Goal: Contribute content: Contribute content

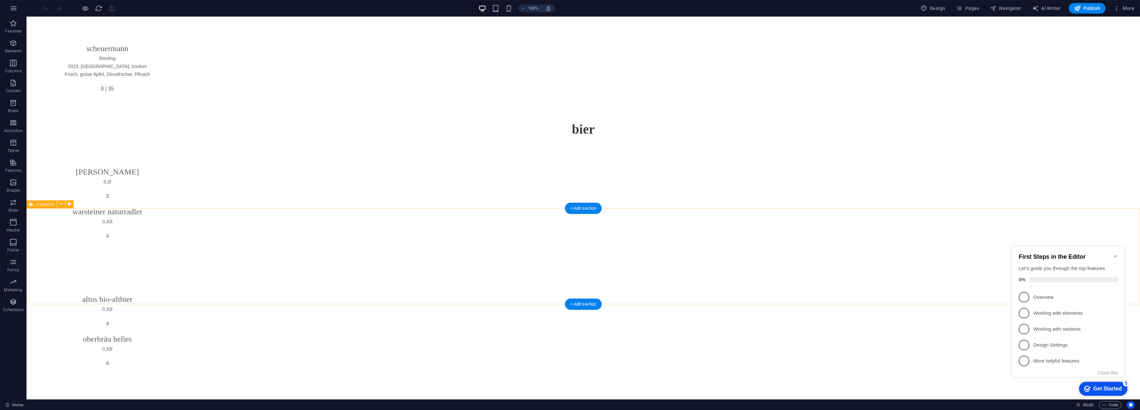
scroll to position [10615, 0]
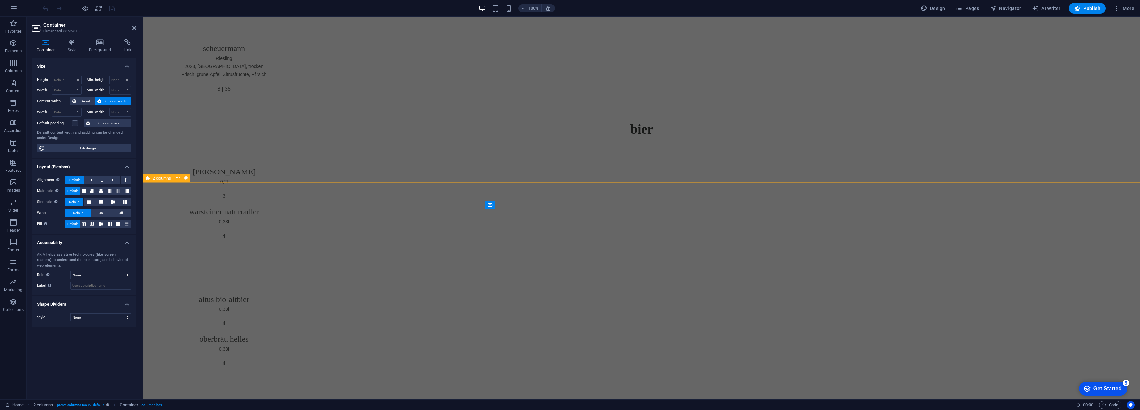
scroll to position [9578, 0]
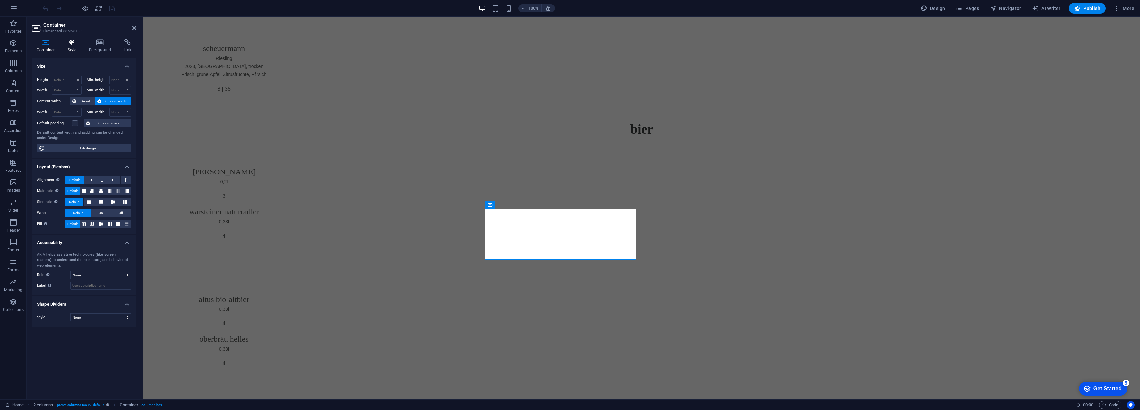
click at [73, 42] on icon at bounding box center [72, 42] width 19 height 7
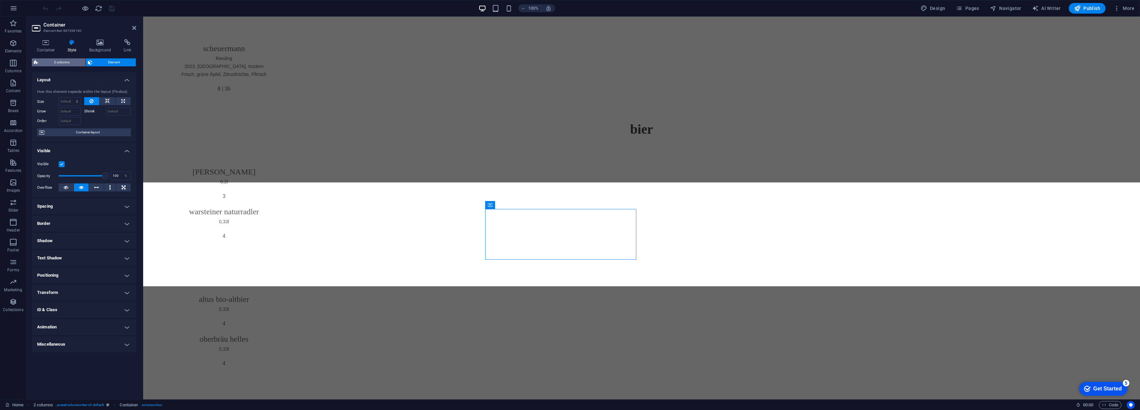
click at [53, 61] on span "2 columns" at bounding box center [61, 62] width 43 height 8
select select "rem"
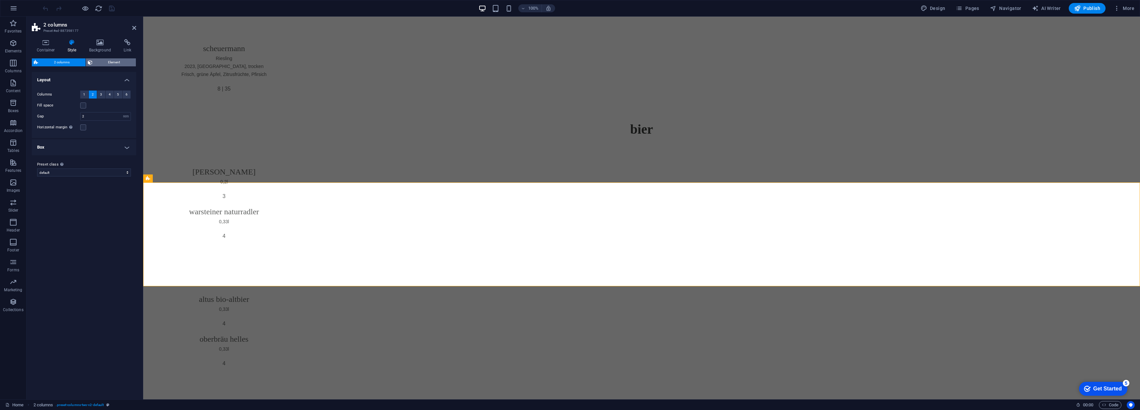
click at [98, 61] on span "Element" at bounding box center [114, 62] width 40 height 8
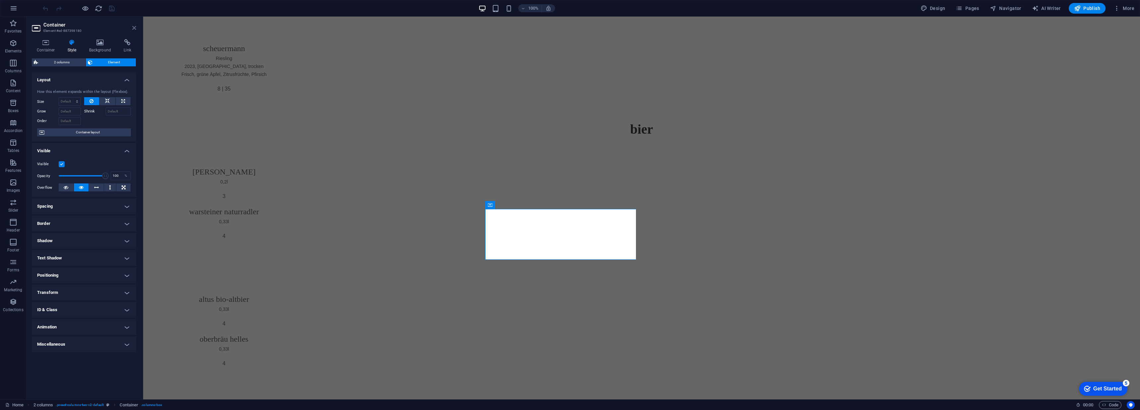
click at [133, 29] on icon at bounding box center [134, 27] width 4 height 5
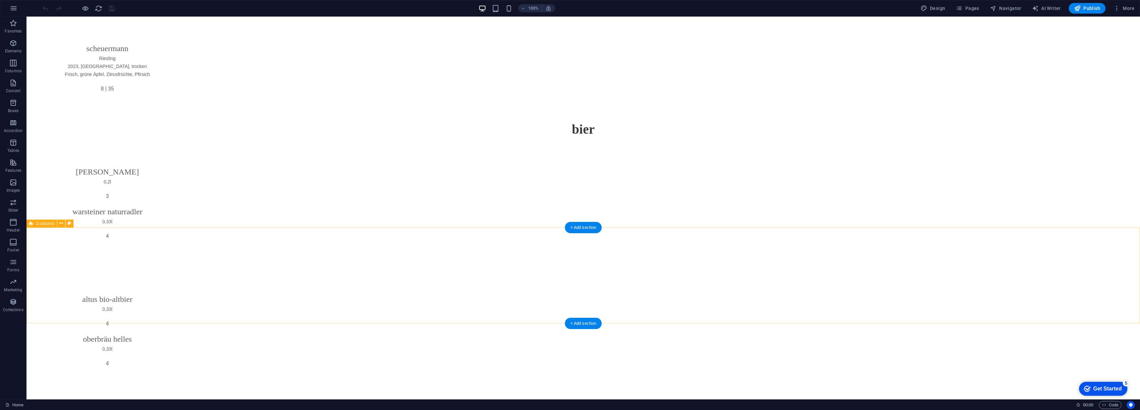
scroll to position [10776, 0]
click at [592, 148] on icon at bounding box center [593, 147] width 5 height 8
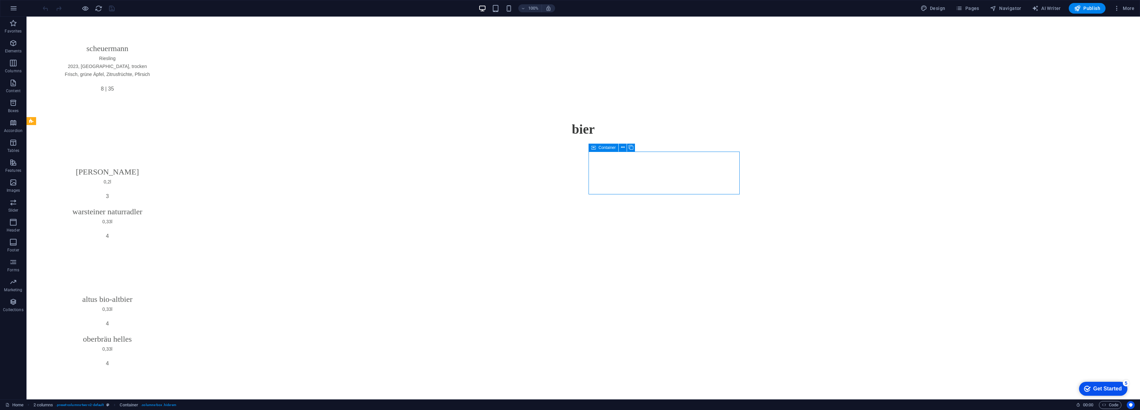
click at [592, 148] on icon at bounding box center [593, 147] width 5 height 8
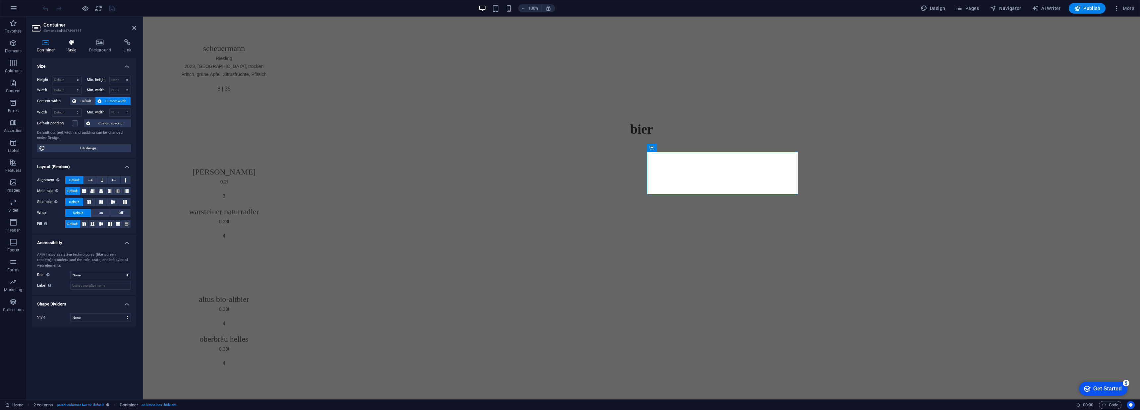
click at [65, 42] on icon at bounding box center [72, 42] width 19 height 7
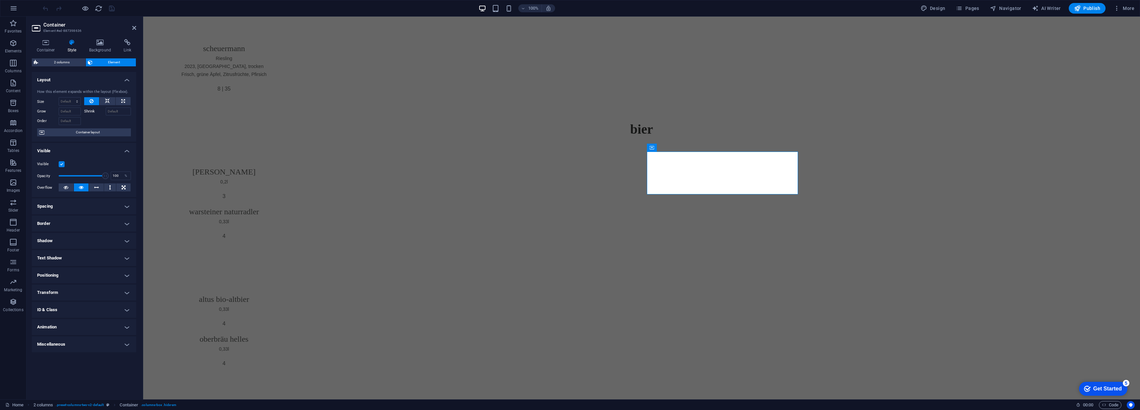
click at [62, 164] on label at bounding box center [62, 164] width 6 height 6
click at [0, 0] on input "Visible" at bounding box center [0, 0] width 0 height 0
click at [134, 28] on icon at bounding box center [134, 27] width 4 height 5
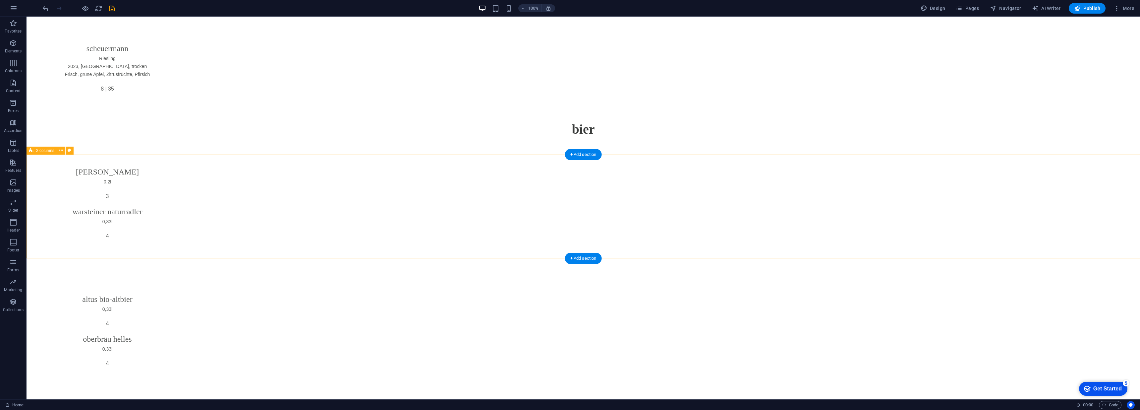
scroll to position [11381, 0]
click at [429, 158] on icon at bounding box center [431, 156] width 5 height 8
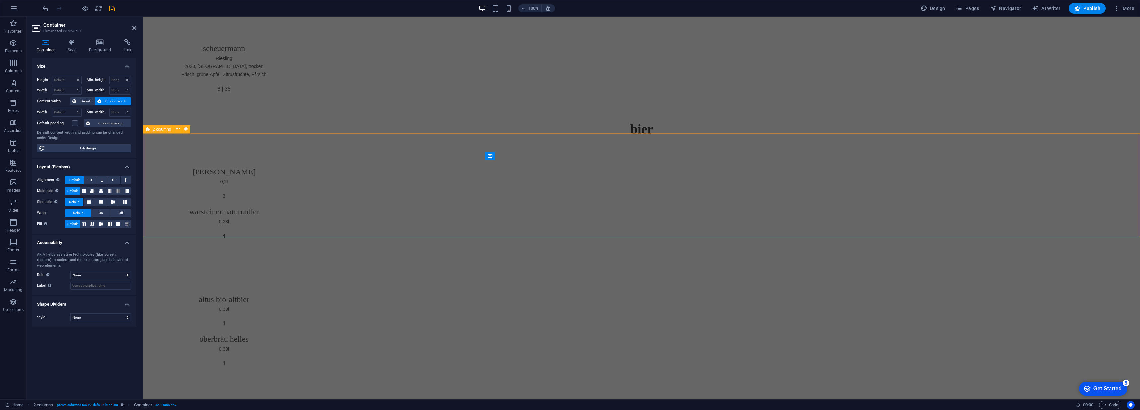
scroll to position [10344, 0]
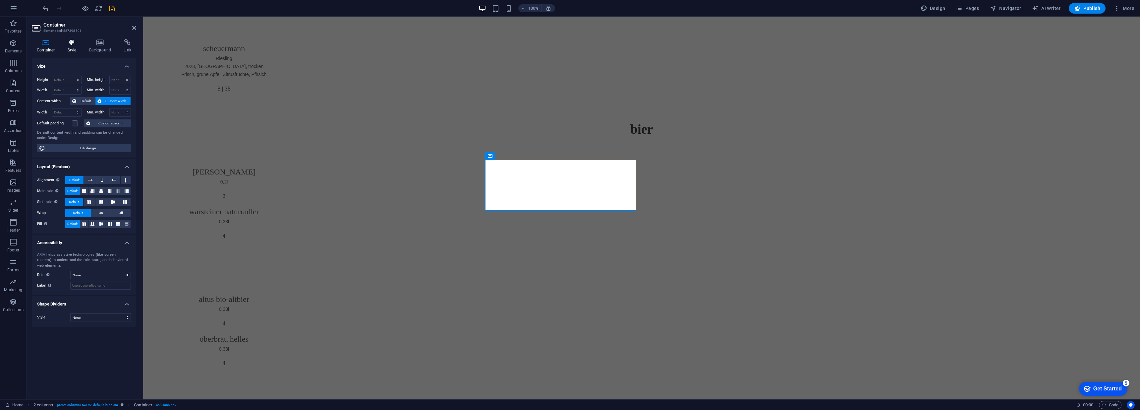
click at [76, 41] on icon at bounding box center [72, 42] width 19 height 7
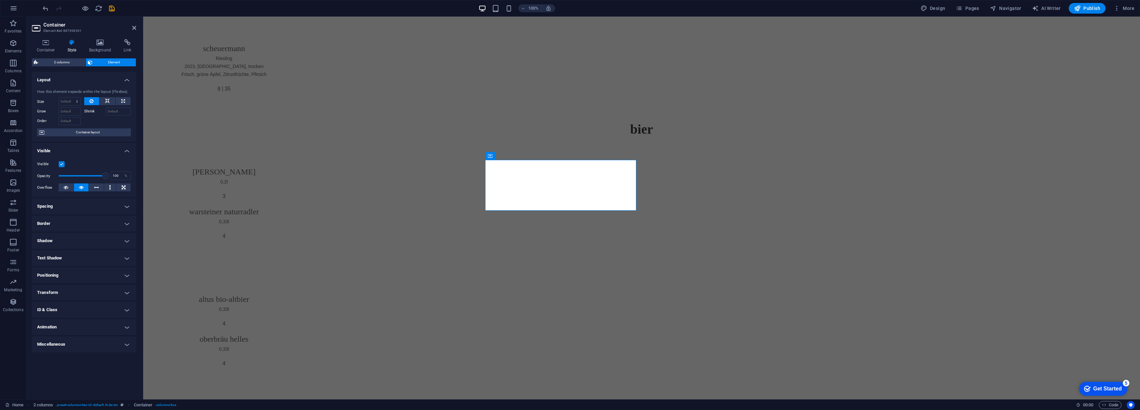
click at [139, 29] on aside "Container Element #ed-887398501 Container Style Background Link Size Height Def…" at bounding box center [85, 208] width 117 height 382
click at [135, 28] on icon at bounding box center [134, 27] width 4 height 5
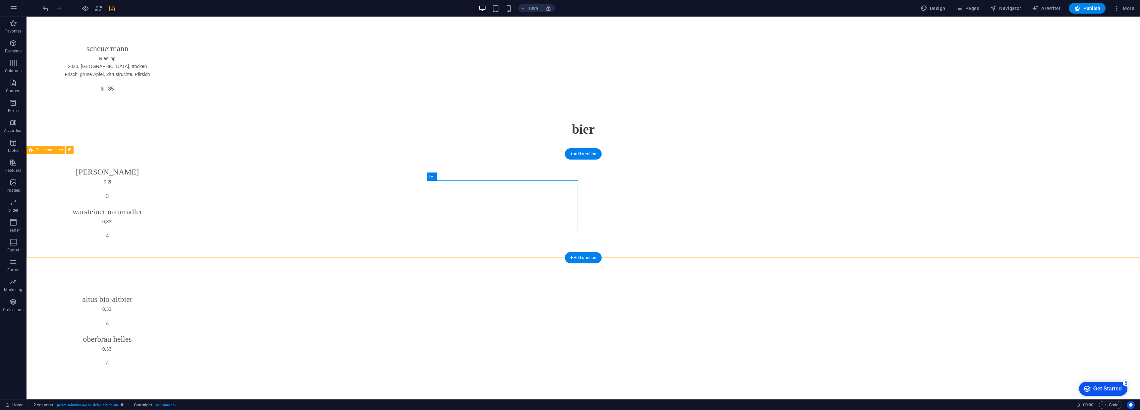
scroll to position [11269, 0]
click at [40, 139] on span "2 columns" at bounding box center [45, 139] width 18 height 4
click at [41, 139] on span "2 columns" at bounding box center [45, 139] width 18 height 4
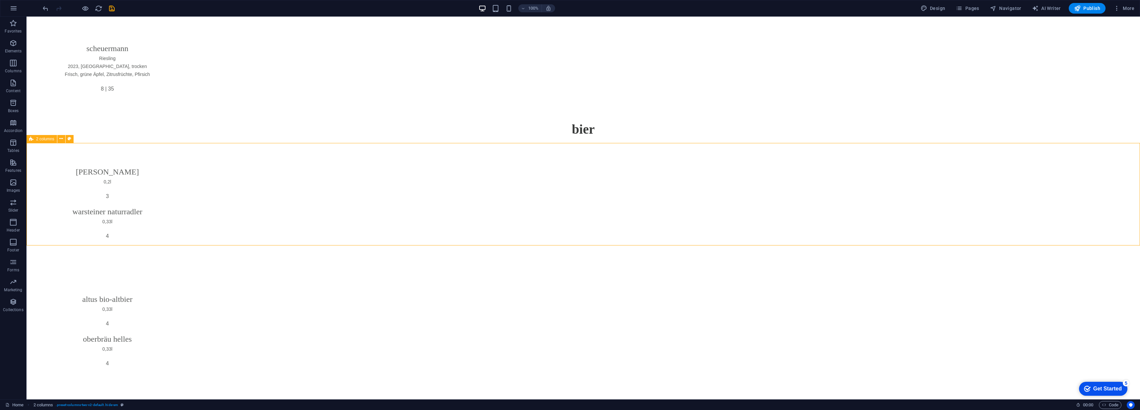
select select "rem"
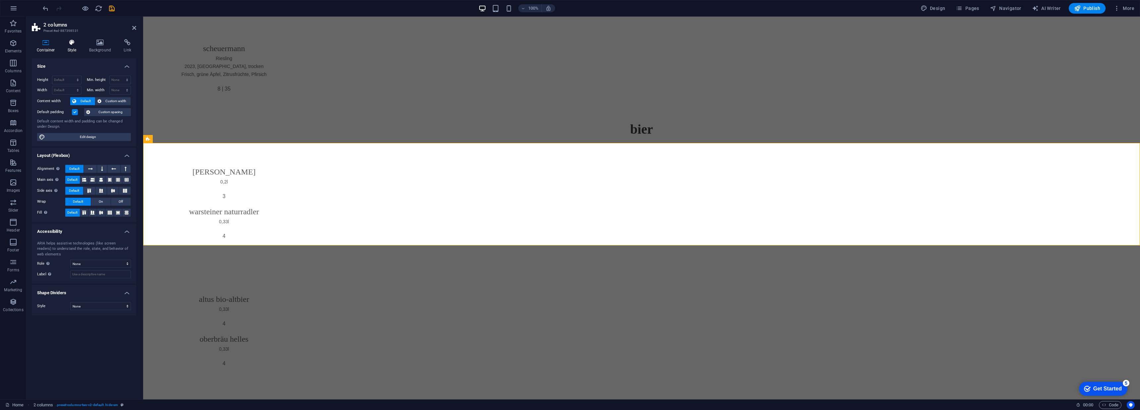
click at [70, 50] on h4 "Style" at bounding box center [74, 46] width 22 height 14
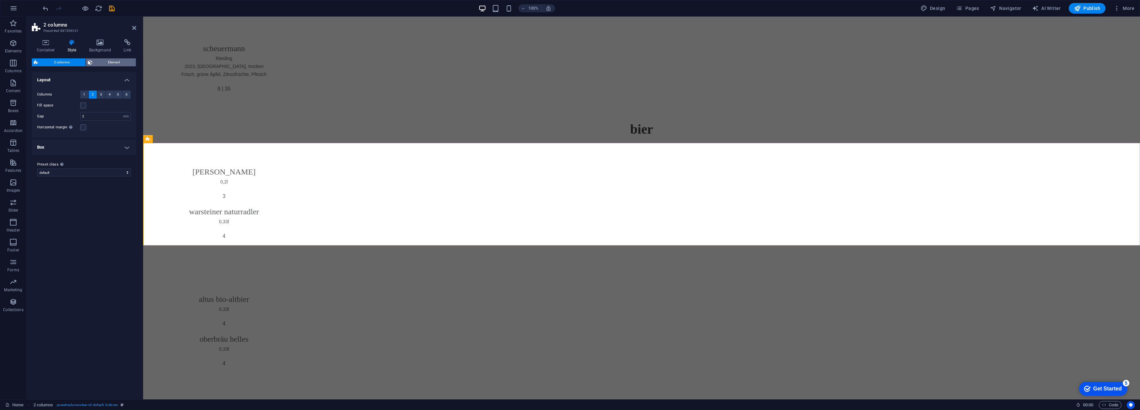
click at [97, 59] on span "Element" at bounding box center [114, 62] width 40 height 8
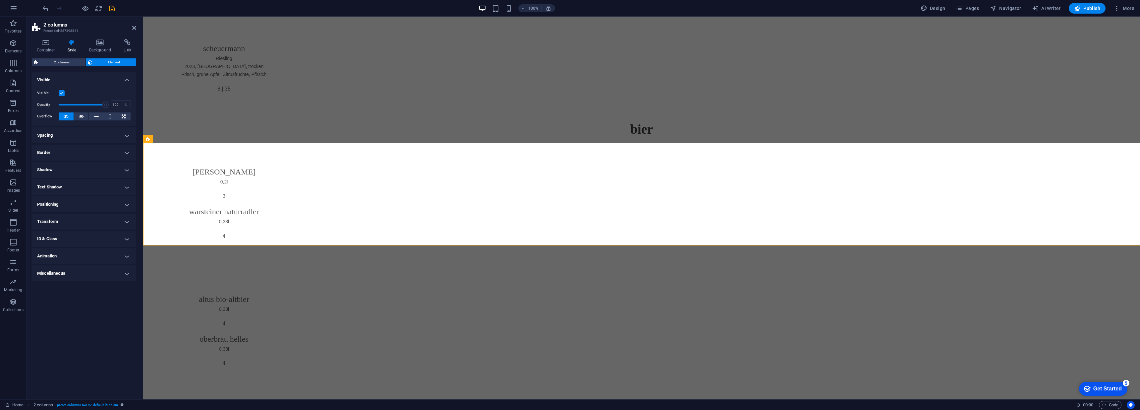
click at [60, 93] on label at bounding box center [62, 93] width 6 height 6
click at [0, 0] on input "Visible" at bounding box center [0, 0] width 0 height 0
drag, startPoint x: 136, startPoint y: 27, endPoint x: 109, endPoint y: 11, distance: 30.6
click at [136, 27] on icon at bounding box center [134, 27] width 4 height 5
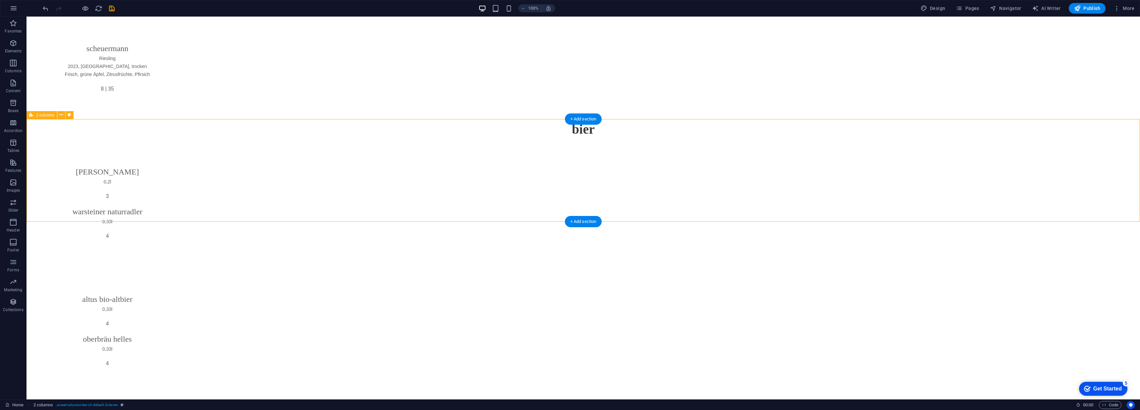
scroll to position [11329, 0]
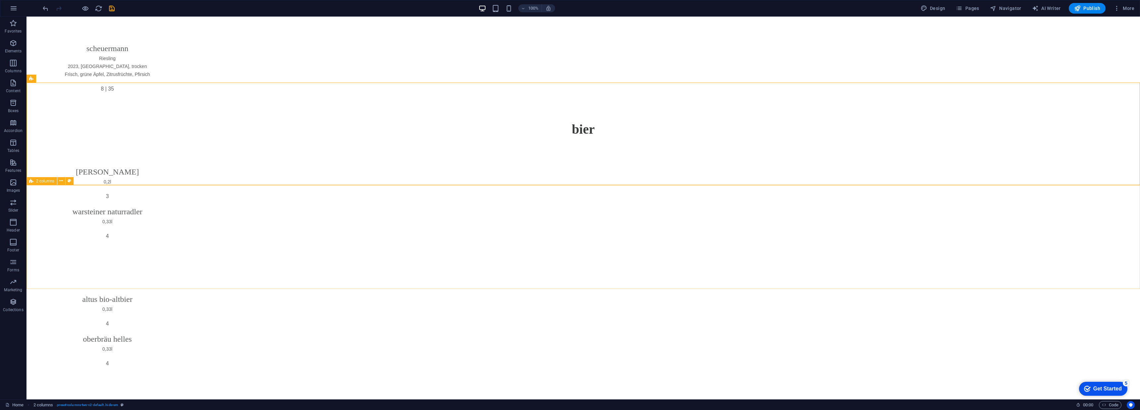
click at [40, 180] on span "2 columns" at bounding box center [45, 181] width 18 height 4
select select "rem"
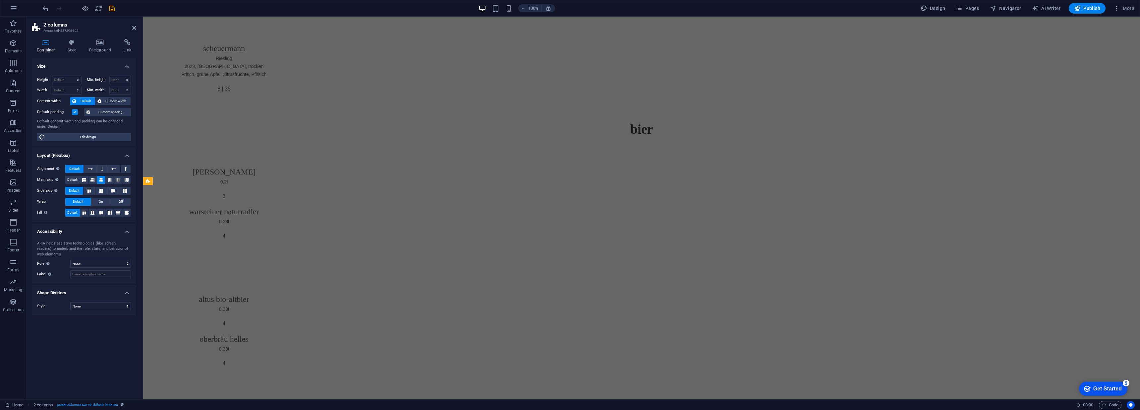
scroll to position [10292, 0]
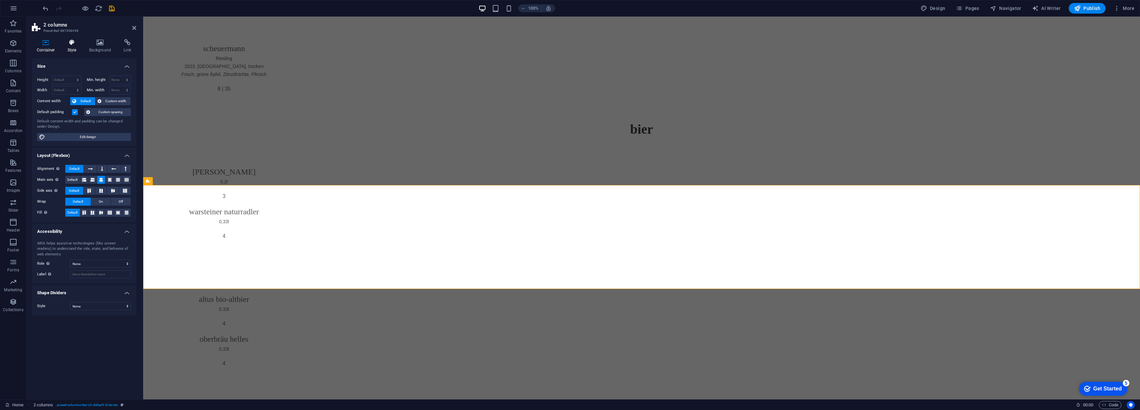
click at [75, 42] on icon at bounding box center [72, 42] width 19 height 7
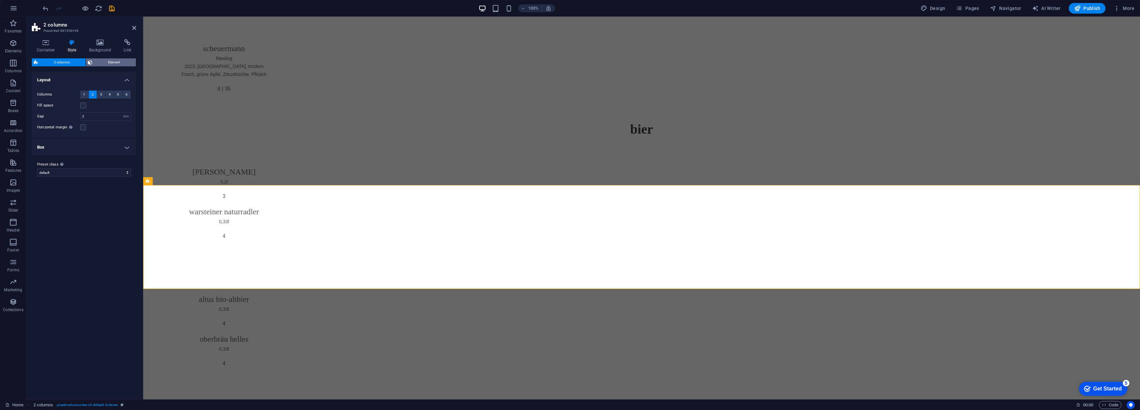
click at [95, 61] on span "Element" at bounding box center [114, 62] width 40 height 8
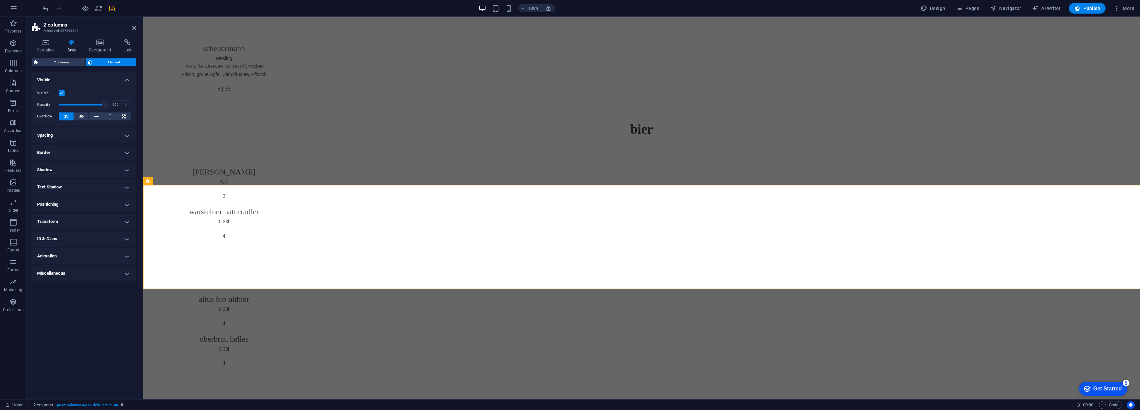
click at [62, 93] on label at bounding box center [62, 93] width 6 height 6
click at [0, 0] on input "Visible" at bounding box center [0, 0] width 0 height 0
click at [132, 27] on icon at bounding box center [134, 27] width 4 height 5
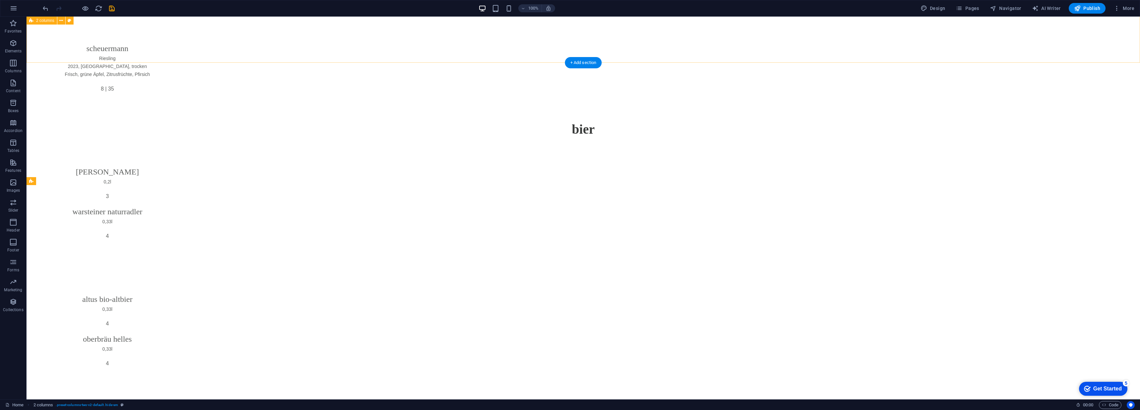
scroll to position [11329, 0]
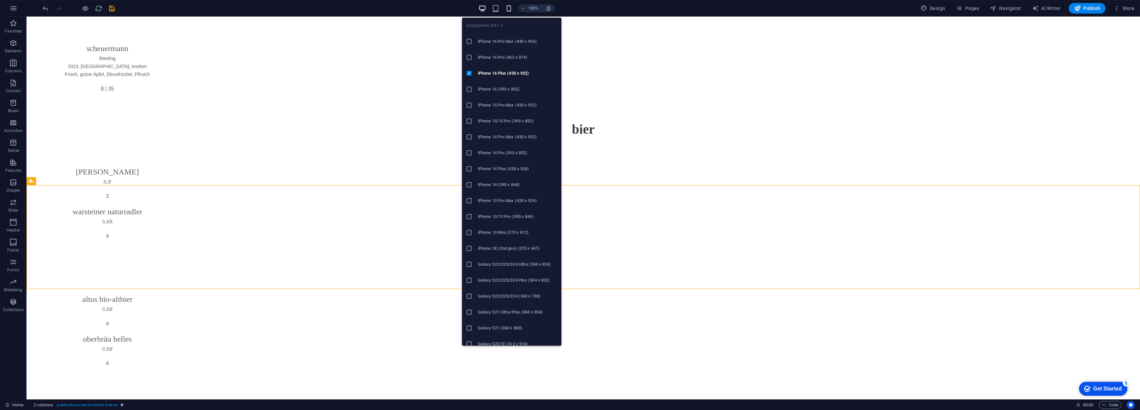
click at [511, 9] on icon "button" at bounding box center [509, 9] width 8 height 8
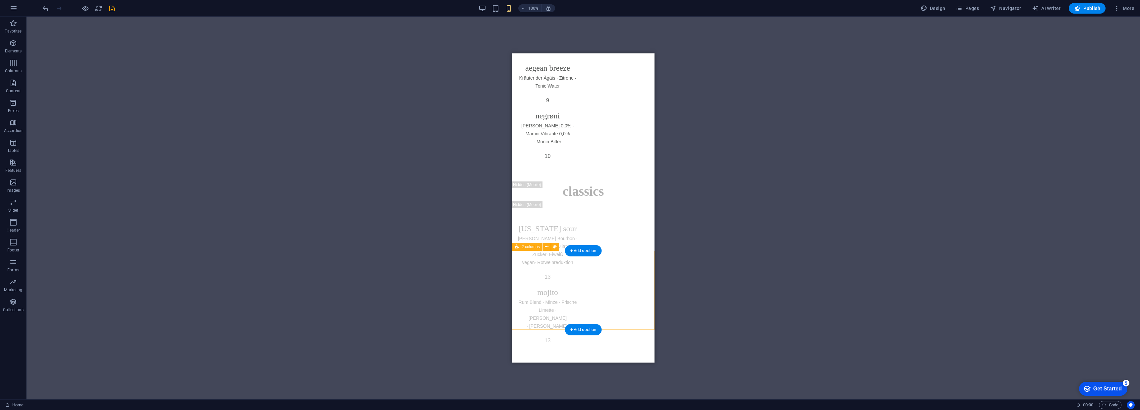
scroll to position [2434, 0]
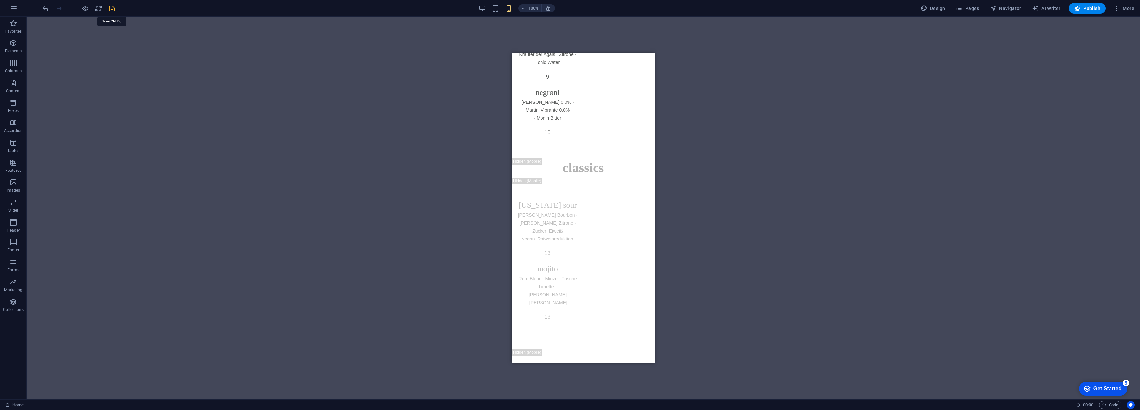
click at [0, 0] on icon "save" at bounding box center [0, 0] width 0 height 0
click at [86, 24] on h6 "Preview Ctrl+P" at bounding box center [91, 26] width 44 height 8
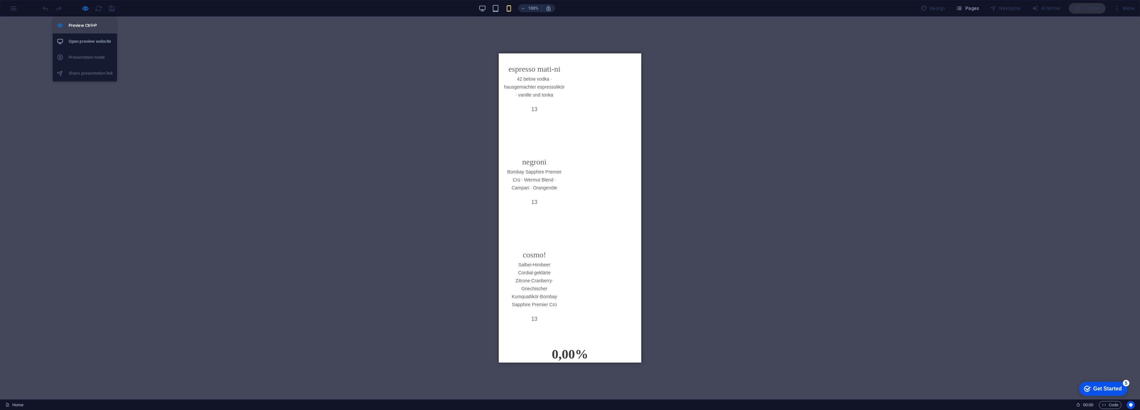
click at [86, 24] on h6 "Preview Ctrl+P" at bounding box center [91, 26] width 44 height 8
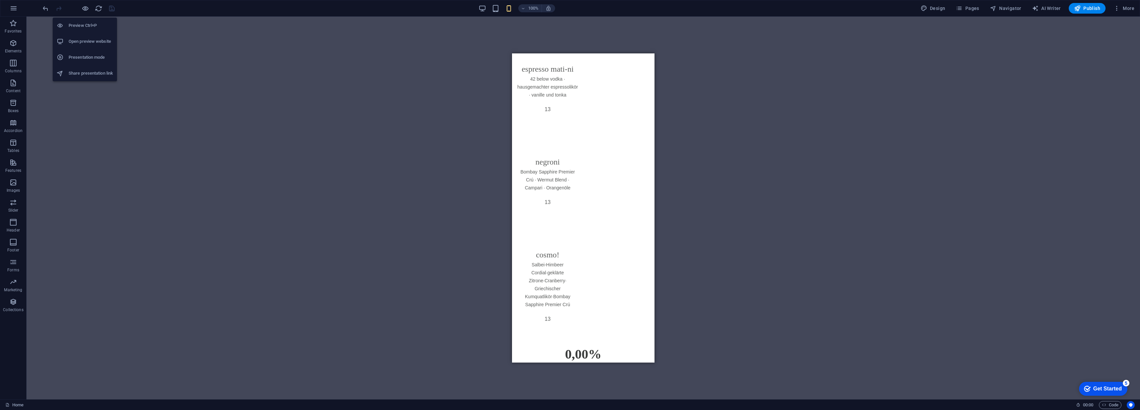
scroll to position [2434, 0]
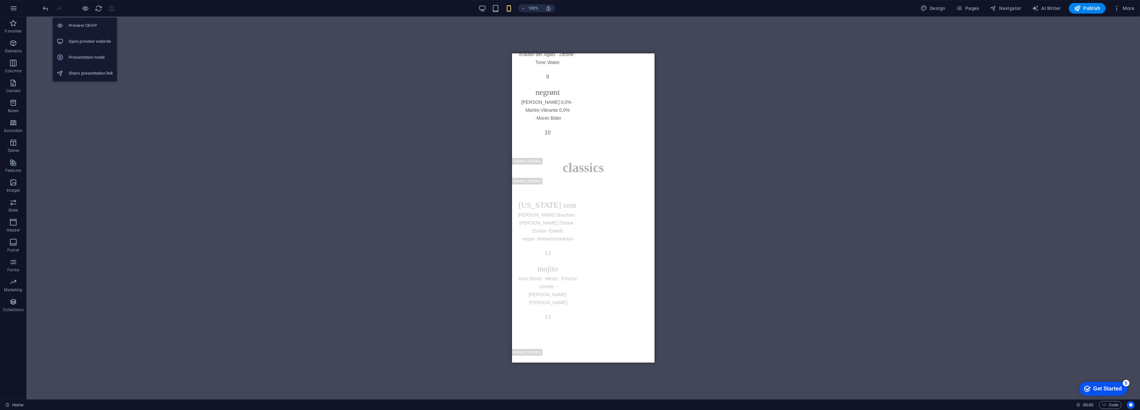
click at [90, 42] on h6 "Open preview website" at bounding box center [91, 41] width 44 height 8
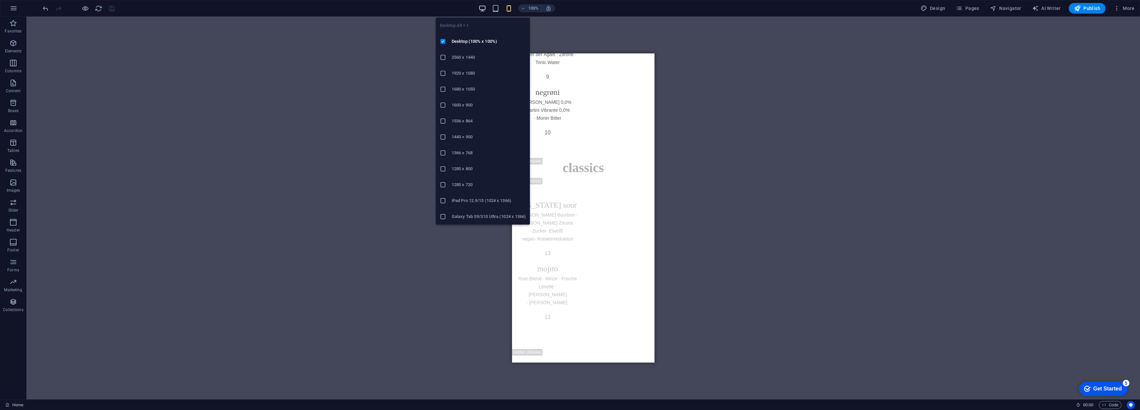
click at [486, 7] on icon "button" at bounding box center [483, 9] width 8 height 8
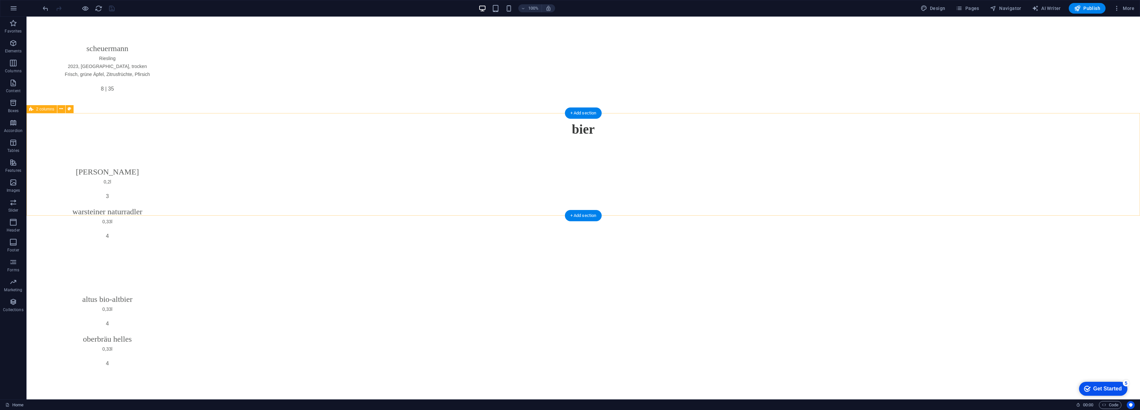
scroll to position [11291, 0]
click at [32, 97] on icon at bounding box center [31, 97] width 5 height 8
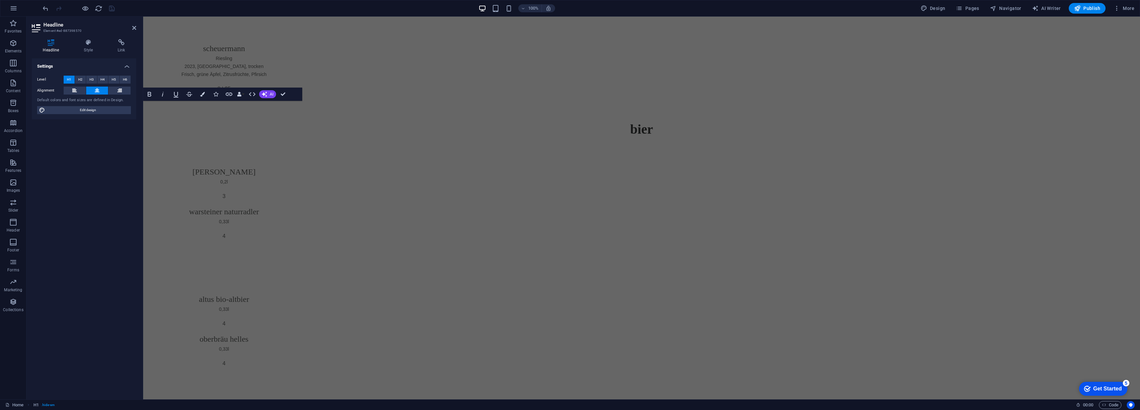
scroll to position [10254, 0]
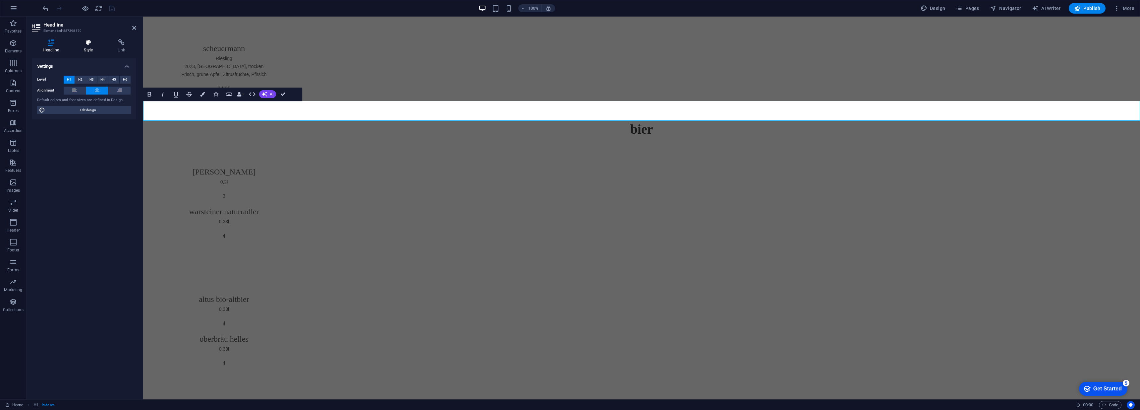
click at [86, 43] on icon at bounding box center [88, 42] width 31 height 7
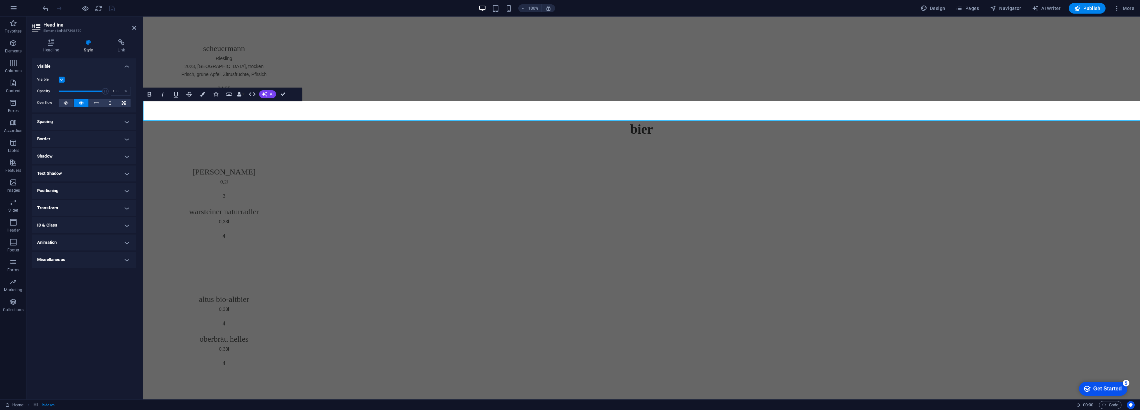
click at [62, 79] on label at bounding box center [62, 80] width 6 height 6
click at [0, 0] on input "Visible" at bounding box center [0, 0] width 0 height 0
click at [132, 28] on icon at bounding box center [134, 27] width 4 height 5
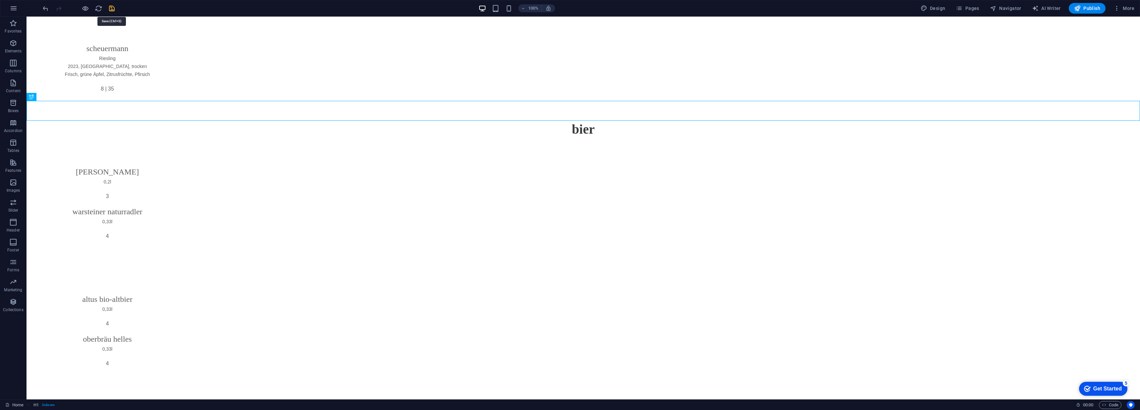
click at [111, 7] on icon "save" at bounding box center [112, 9] width 8 height 8
click at [595, 179] on icon at bounding box center [593, 177] width 5 height 8
click at [625, 178] on button at bounding box center [623, 177] width 8 height 8
click at [592, 177] on icon at bounding box center [593, 177] width 5 height 8
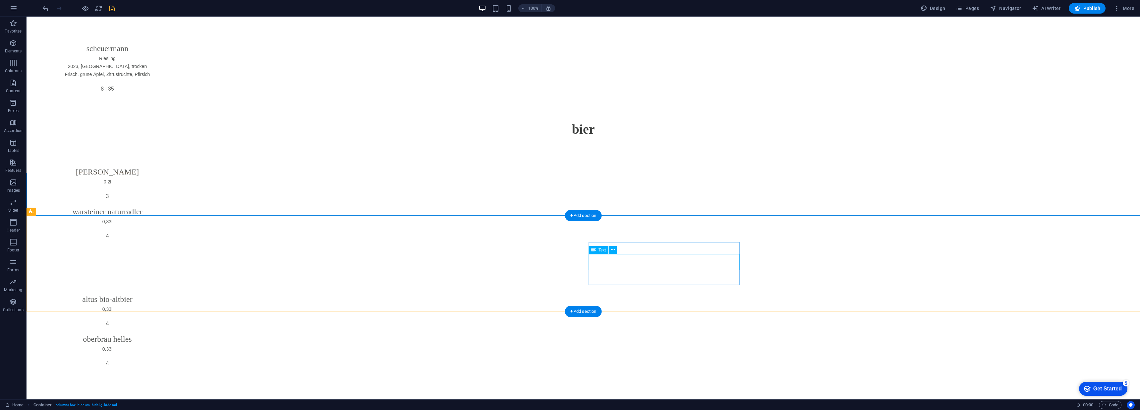
scroll to position [10823, 0]
click at [33, 171] on icon at bounding box center [31, 170] width 5 height 8
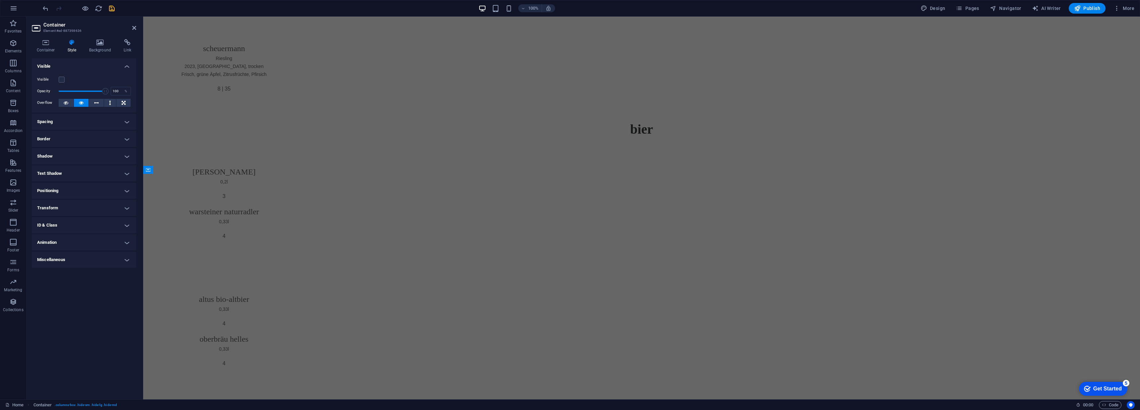
scroll to position [9786, 0]
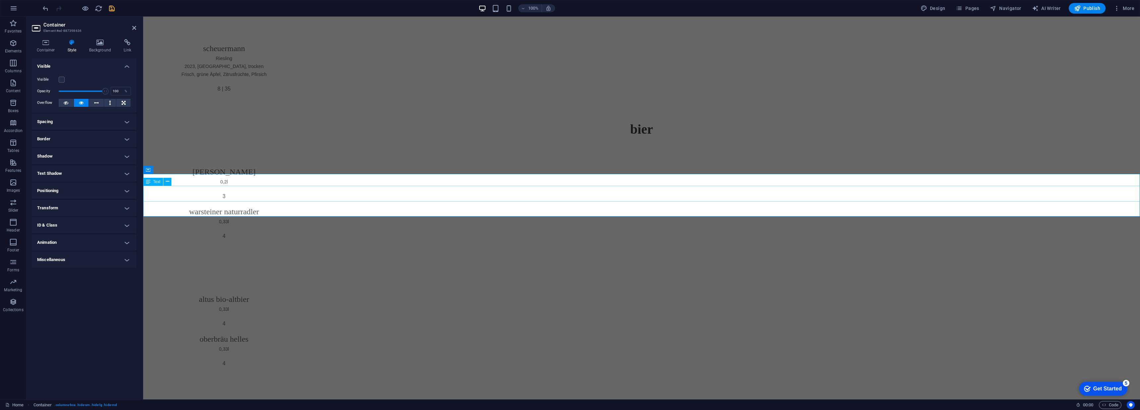
click at [134, 25] on icon at bounding box center [134, 27] width 4 height 5
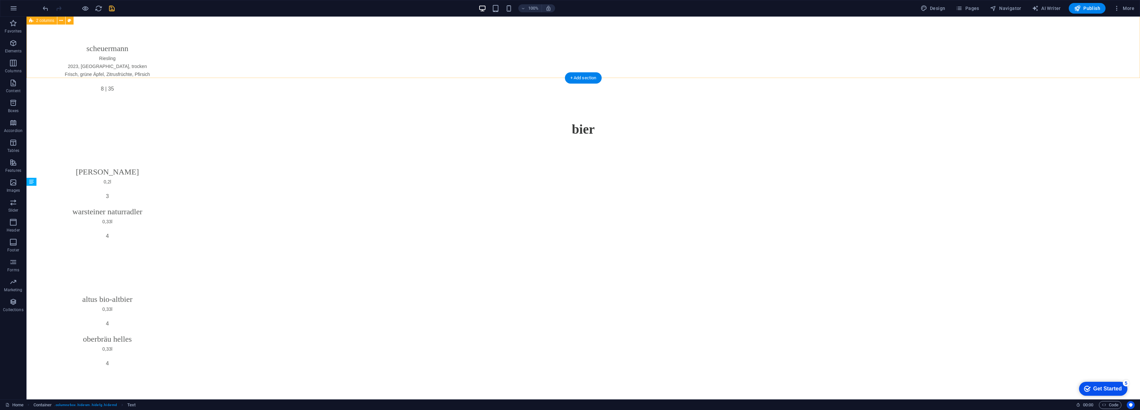
scroll to position [10823, 0]
click at [31, 170] on icon at bounding box center [31, 170] width 5 height 8
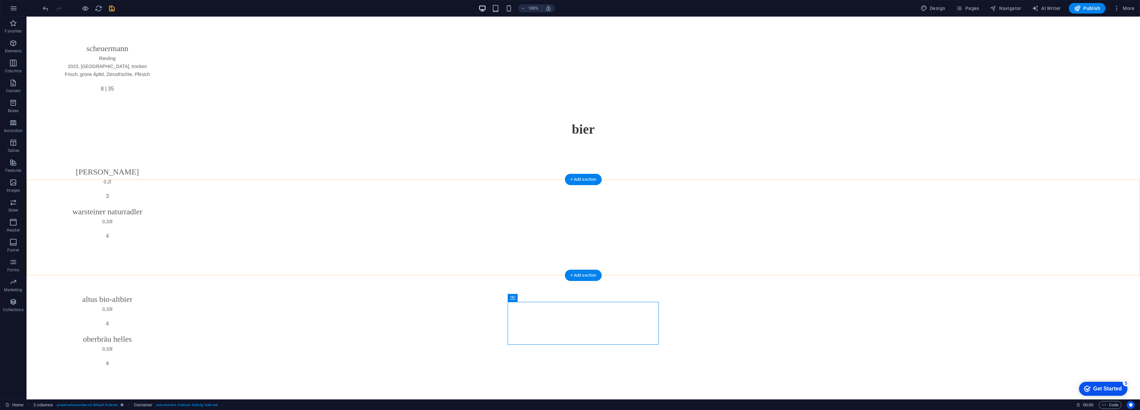
scroll to position [10815, 0]
click at [513, 107] on icon at bounding box center [512, 108] width 5 height 8
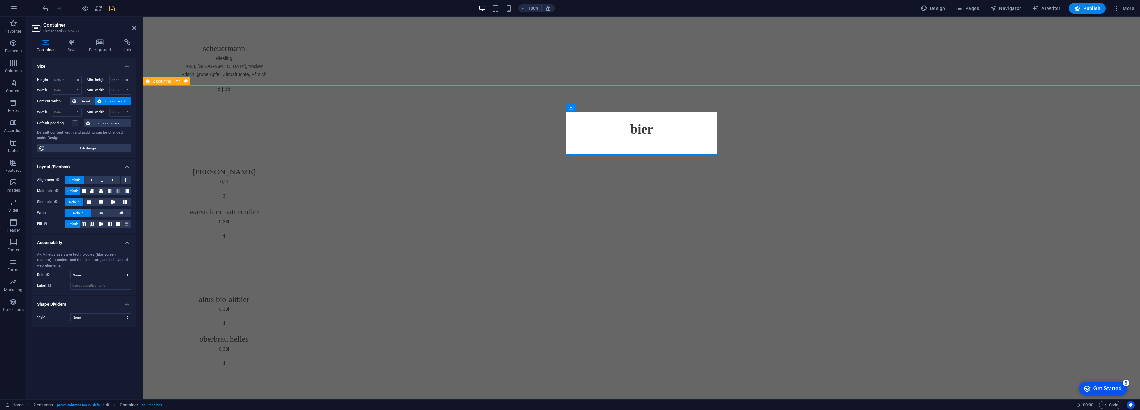
scroll to position [9778, 0]
click at [136, 28] on icon at bounding box center [134, 27] width 4 height 5
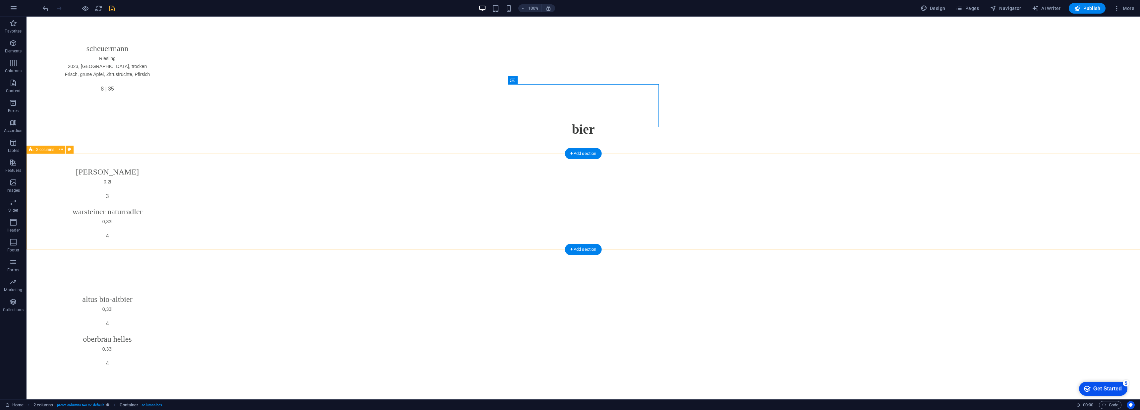
scroll to position [10765, 0]
click at [513, 158] on icon at bounding box center [512, 158] width 5 height 8
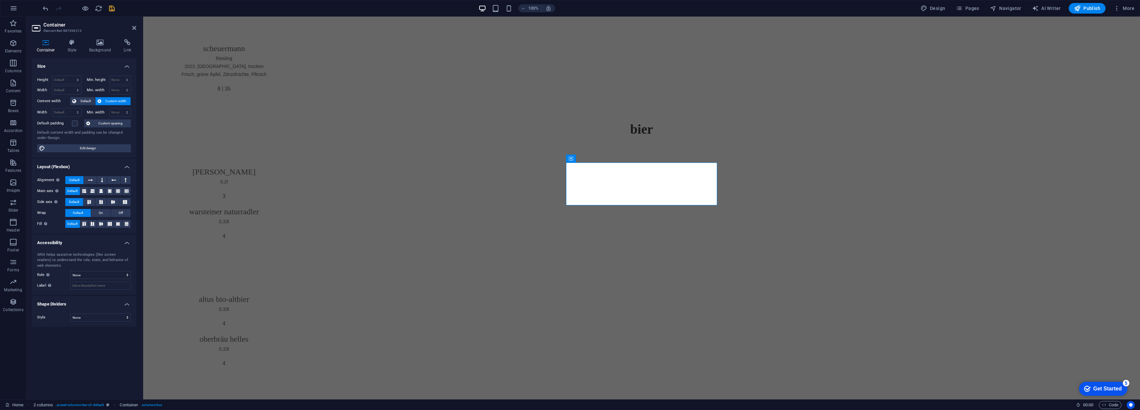
click at [131, 28] on header "Container Element #ed-887398213" at bounding box center [84, 25] width 104 height 17
click at [133, 27] on icon at bounding box center [134, 27] width 4 height 5
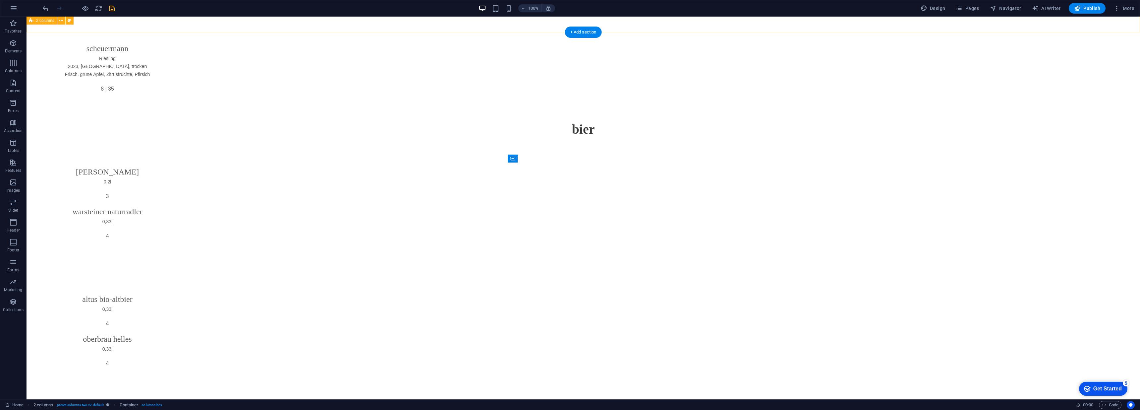
scroll to position [10765, 0]
click at [514, 158] on icon at bounding box center [512, 158] width 5 height 8
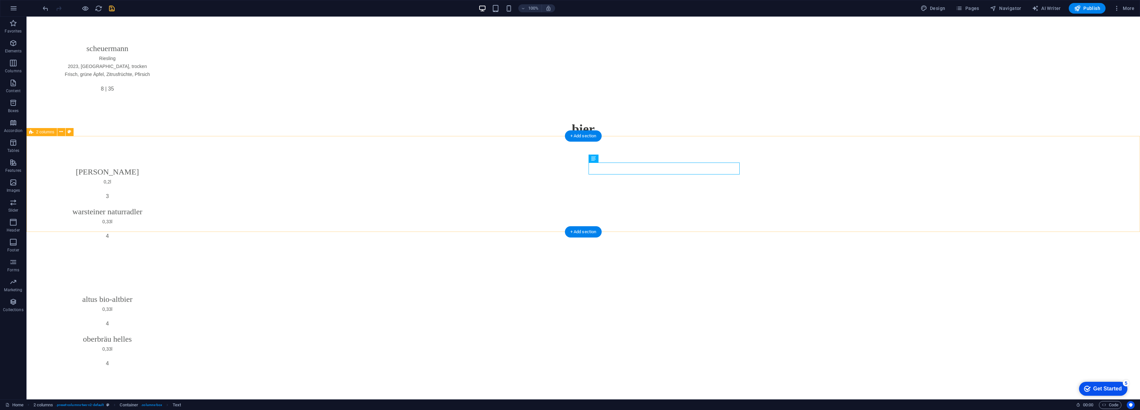
scroll to position [10765, 0]
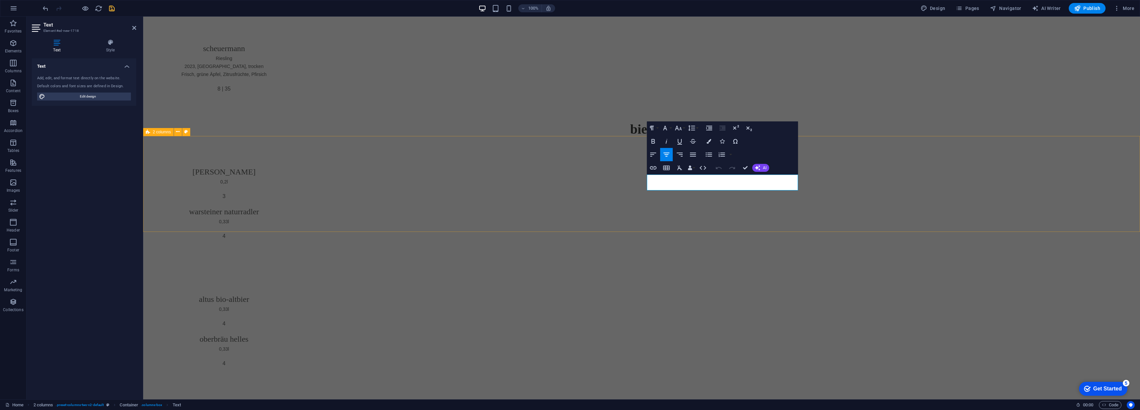
scroll to position [9728, 0]
drag, startPoint x: 724, startPoint y: 178, endPoint x: 731, endPoint y: 182, distance: 8.3
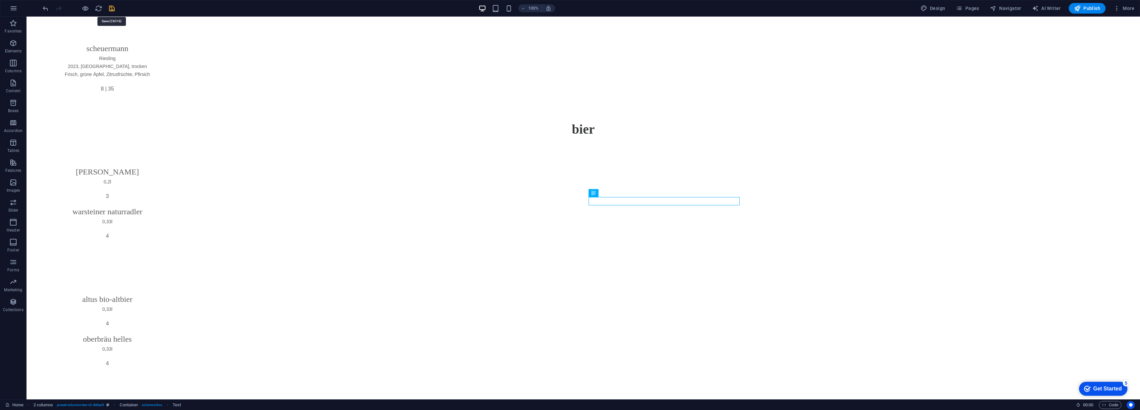
click at [112, 9] on icon "save" at bounding box center [112, 9] width 8 height 8
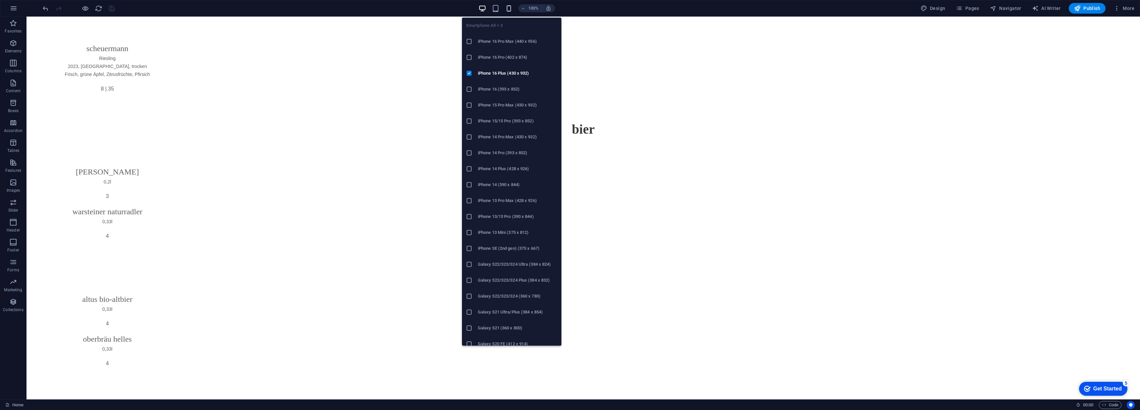
click at [507, 8] on icon "button" at bounding box center [509, 9] width 8 height 8
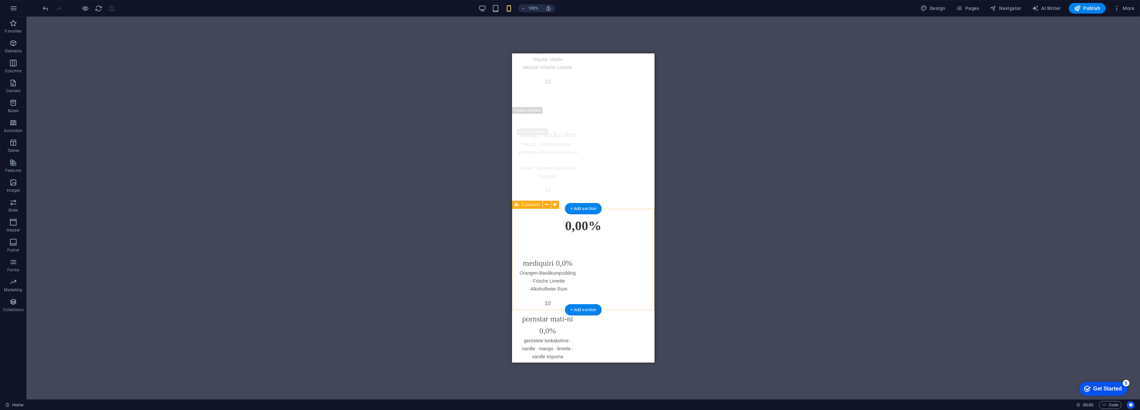
scroll to position [2074, 0]
click at [66, 205] on icon at bounding box center [35, 225] width 61 height 50
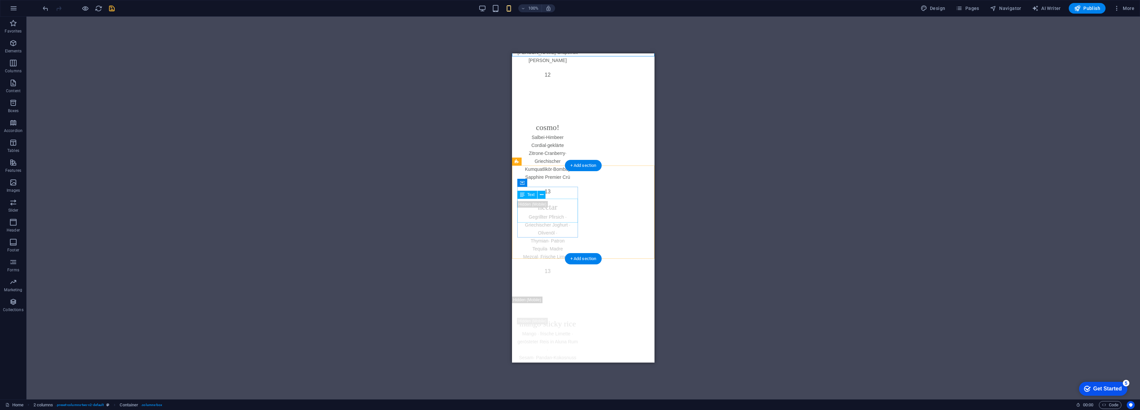
scroll to position [1771, 0]
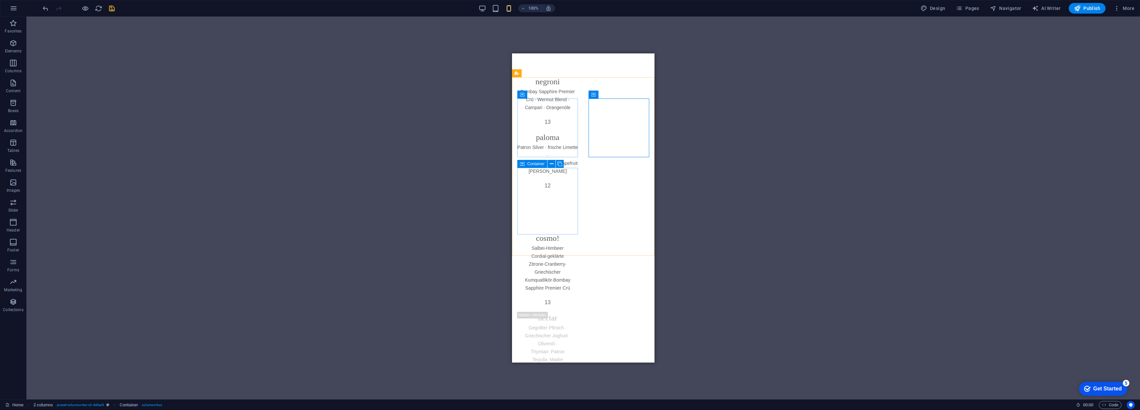
click at [521, 164] on icon at bounding box center [522, 164] width 5 height 8
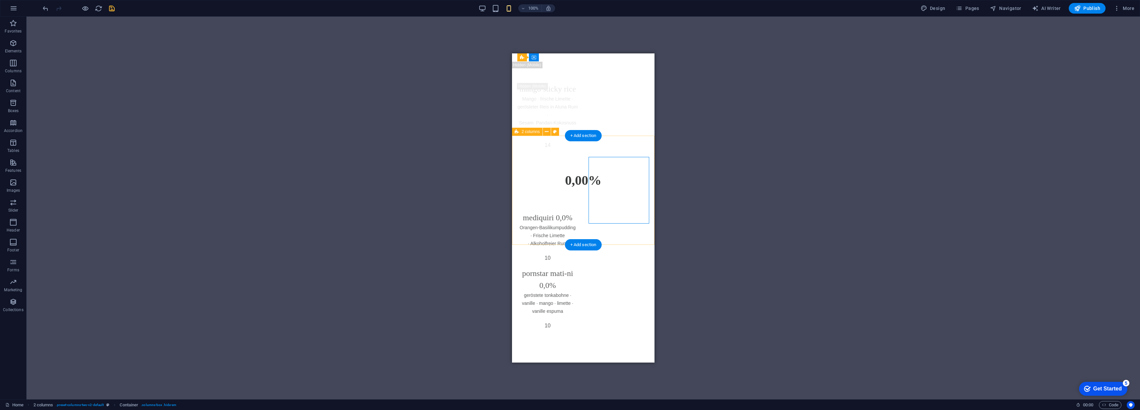
scroll to position [2117, 0]
click at [723, 112] on div "H1 Video 2 columns H1 2 columns 2 columns 2 columns 2 columns 2 columns Text Co…" at bounding box center [584, 208] width 1114 height 382
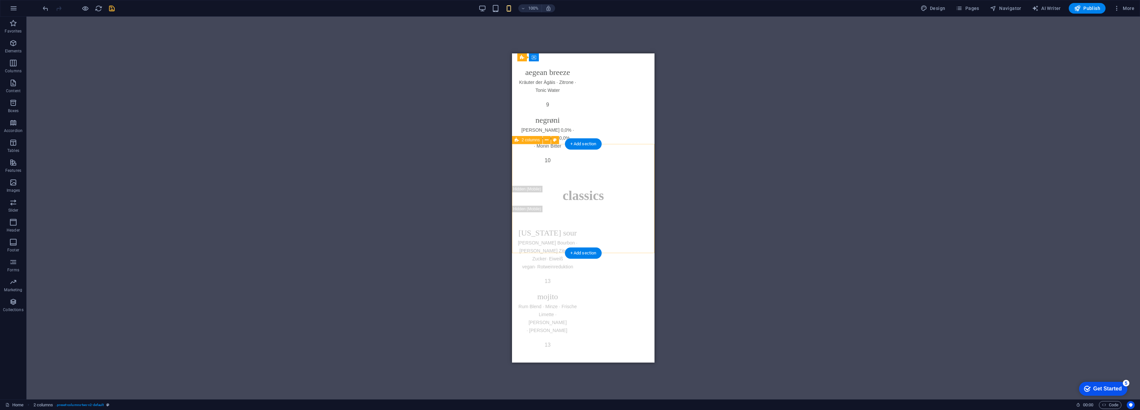
scroll to position [2448, 0]
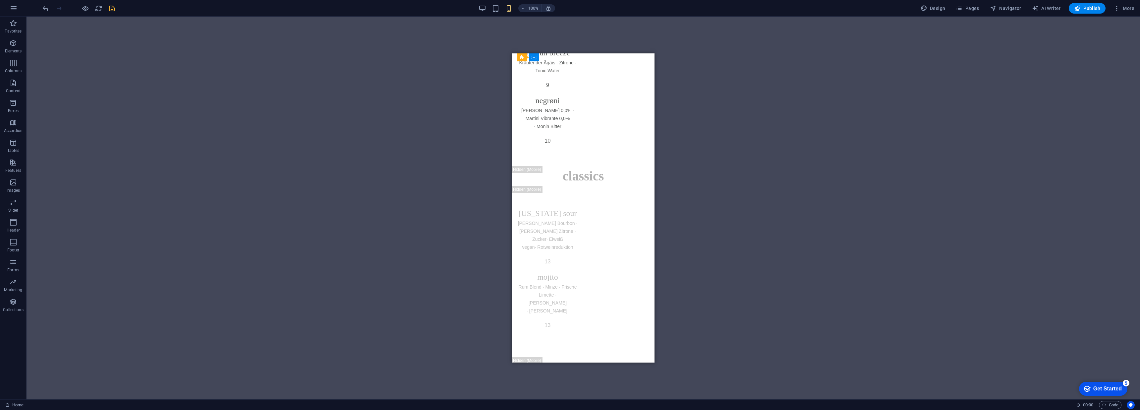
click at [113, 8] on icon "save" at bounding box center [112, 9] width 8 height 8
click at [0, 0] on span "Publish" at bounding box center [0, 0] width 0 height 0
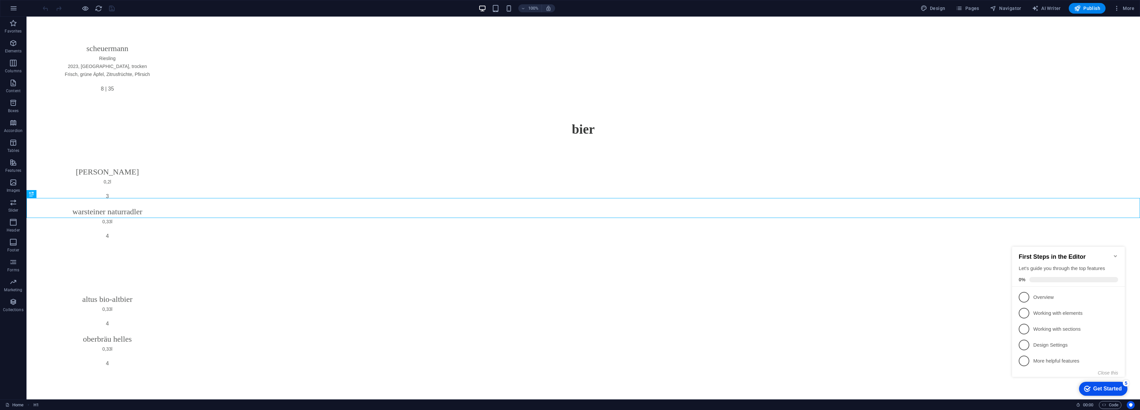
click at [1116, 255] on icon "Minimize checklist" at bounding box center [1115, 256] width 3 height 2
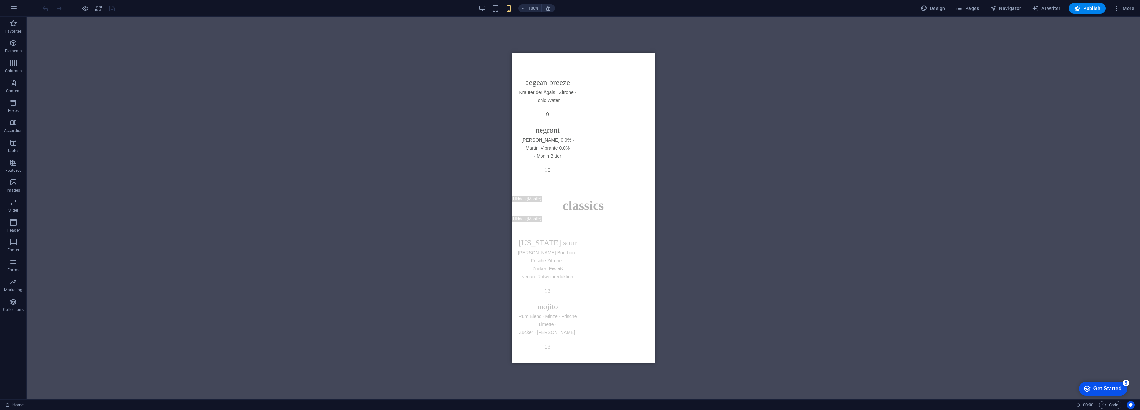
scroll to position [2418, 0]
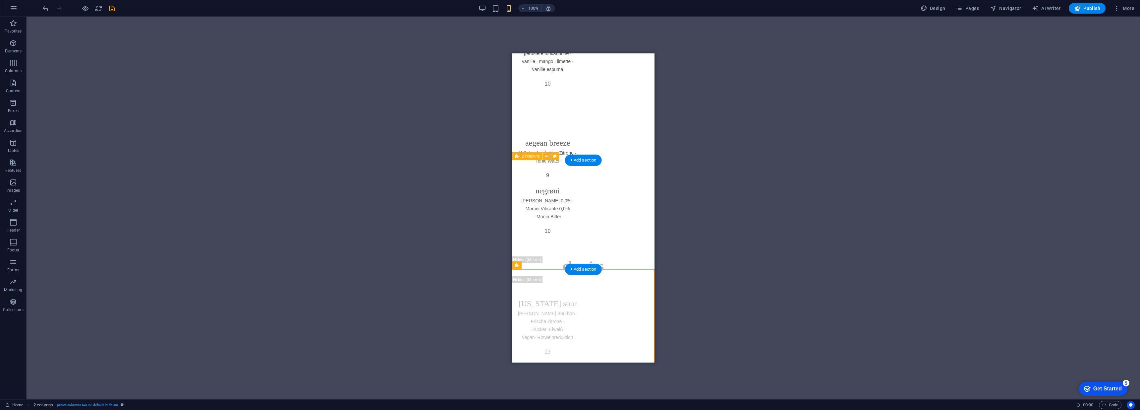
scroll to position [2521, 0]
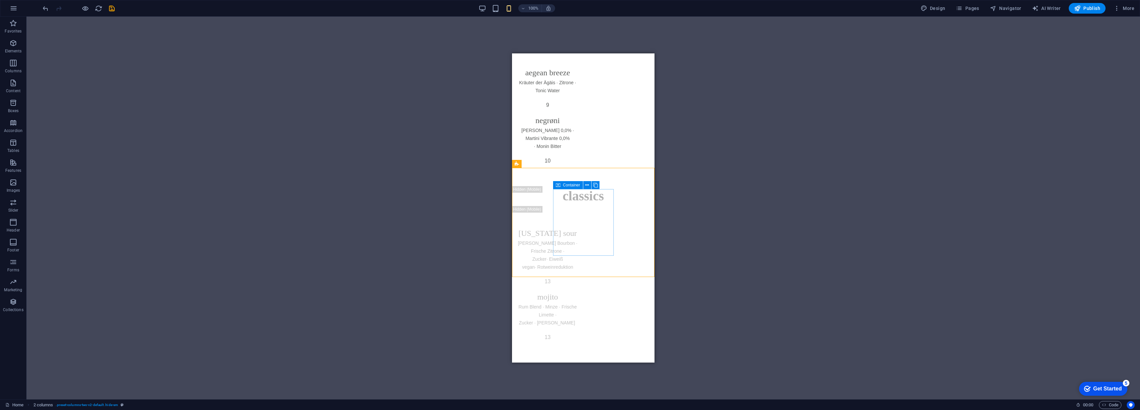
click at [559, 186] on icon at bounding box center [558, 185] width 5 height 8
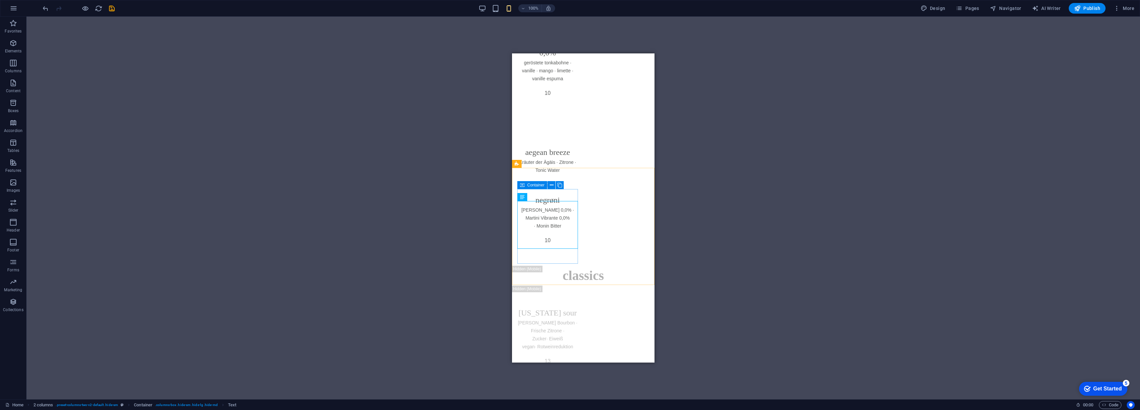
click at [523, 185] on icon at bounding box center [522, 185] width 5 height 8
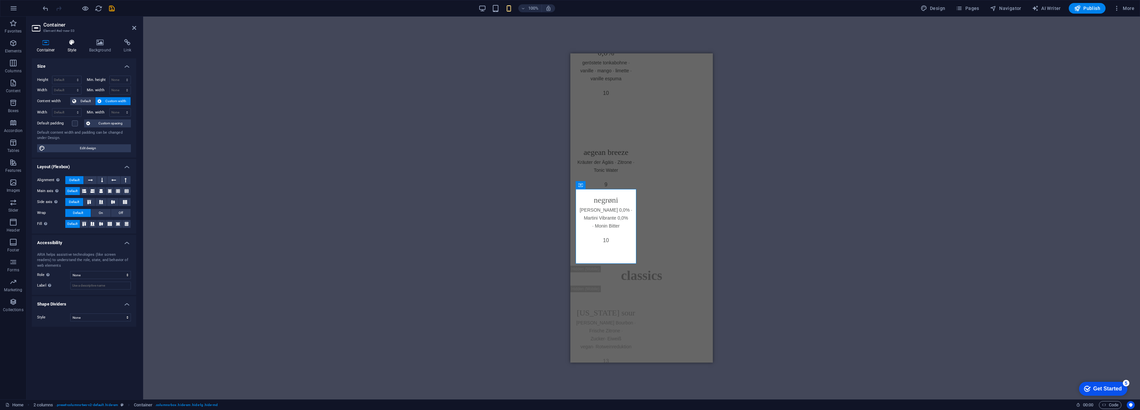
click at [77, 45] on icon at bounding box center [72, 42] width 19 height 7
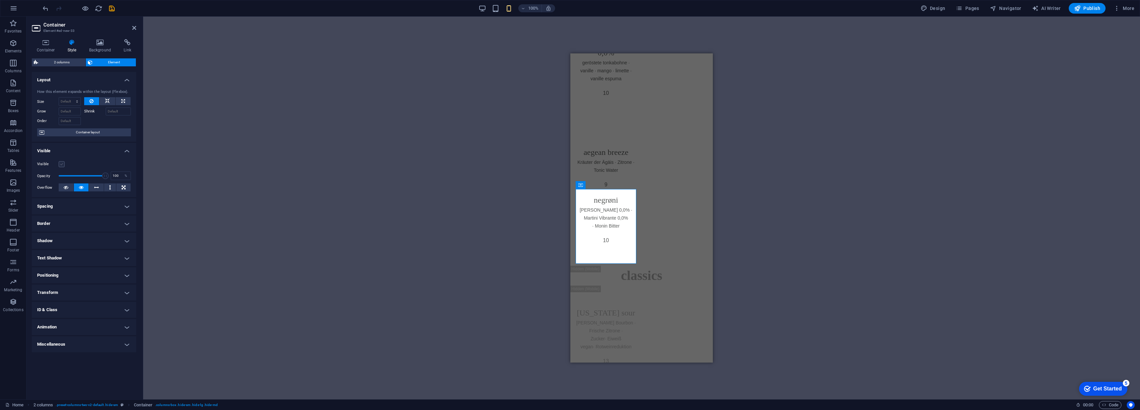
click at [61, 164] on label at bounding box center [62, 164] width 6 height 6
click at [0, 0] on input "Visible" at bounding box center [0, 0] width 0 height 0
click at [134, 26] on icon at bounding box center [134, 27] width 4 height 5
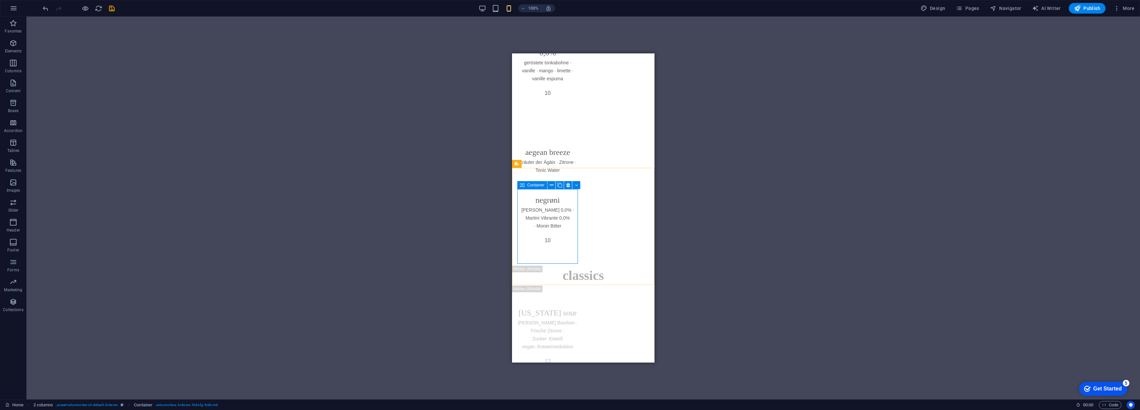
click at [523, 185] on icon at bounding box center [522, 185] width 5 height 8
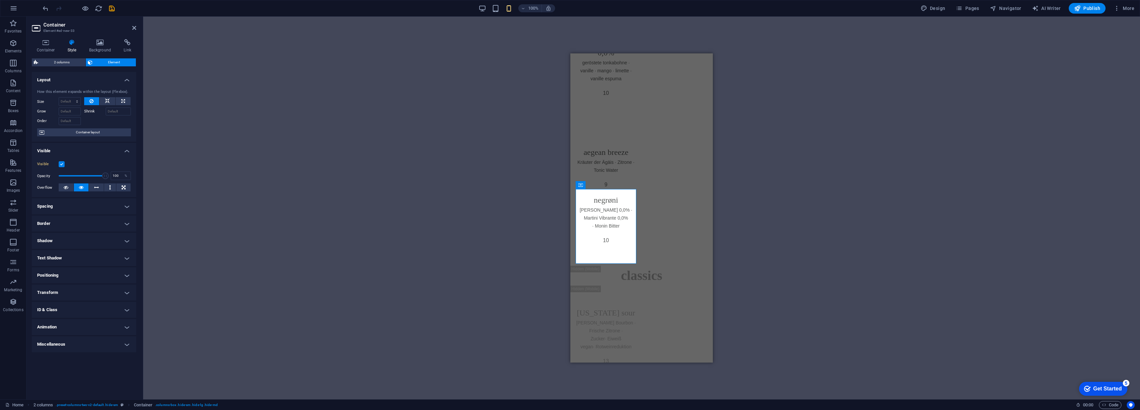
click at [553, 247] on div "H1 Image Spacer Text 2 columns Container H1 Text Container Text Container Space…" at bounding box center [641, 208] width 997 height 382
click at [580, 167] on div "2 columns" at bounding box center [585, 164] width 30 height 8
select select "rem"
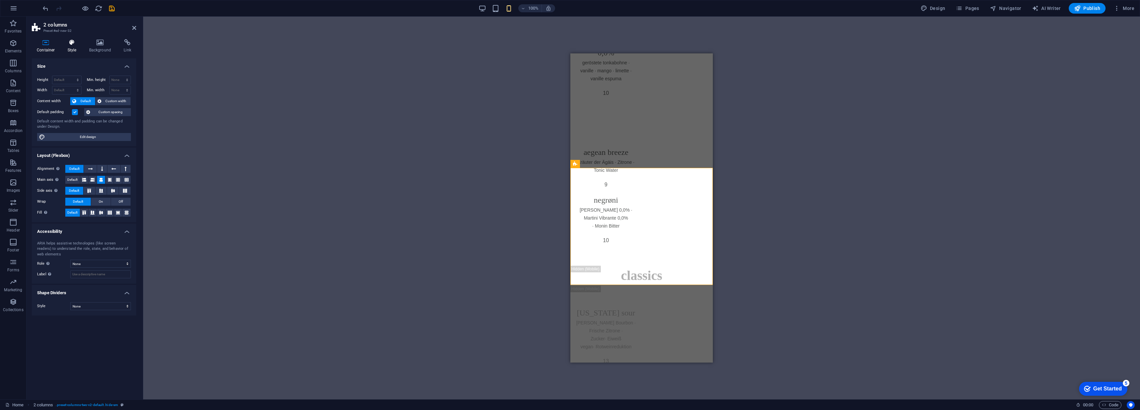
click at [69, 46] on h4 "Style" at bounding box center [74, 46] width 22 height 14
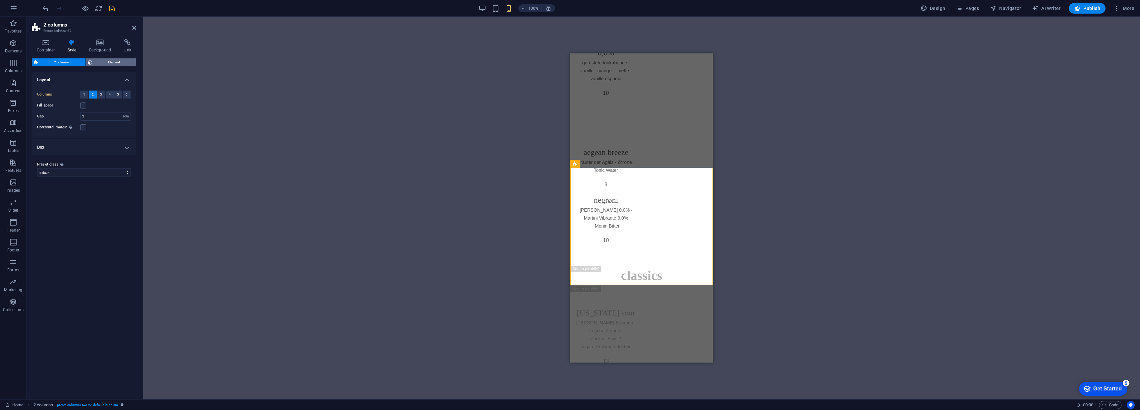
click at [95, 62] on span "Element" at bounding box center [114, 62] width 40 height 8
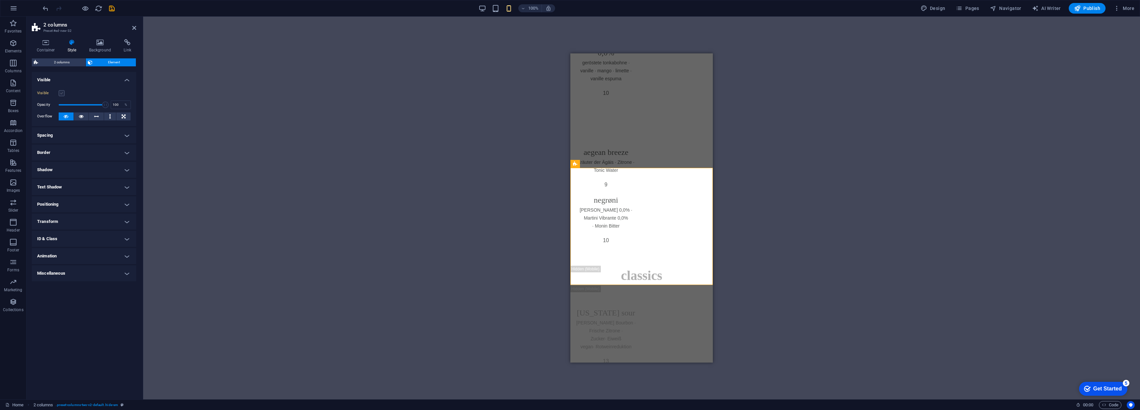
click at [61, 92] on label at bounding box center [62, 93] width 6 height 6
click at [0, 0] on input "Visible" at bounding box center [0, 0] width 0 height 0
click at [133, 26] on icon at bounding box center [134, 27] width 4 height 5
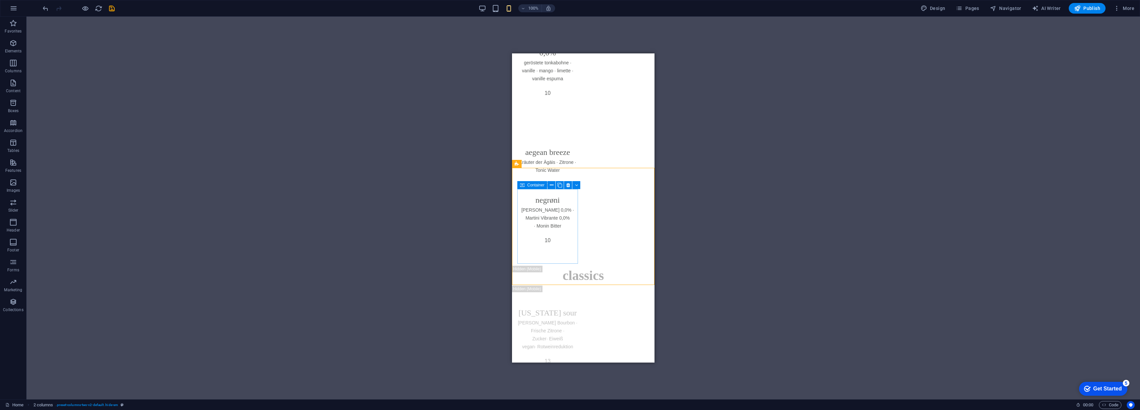
click at [524, 185] on icon at bounding box center [522, 185] width 5 height 8
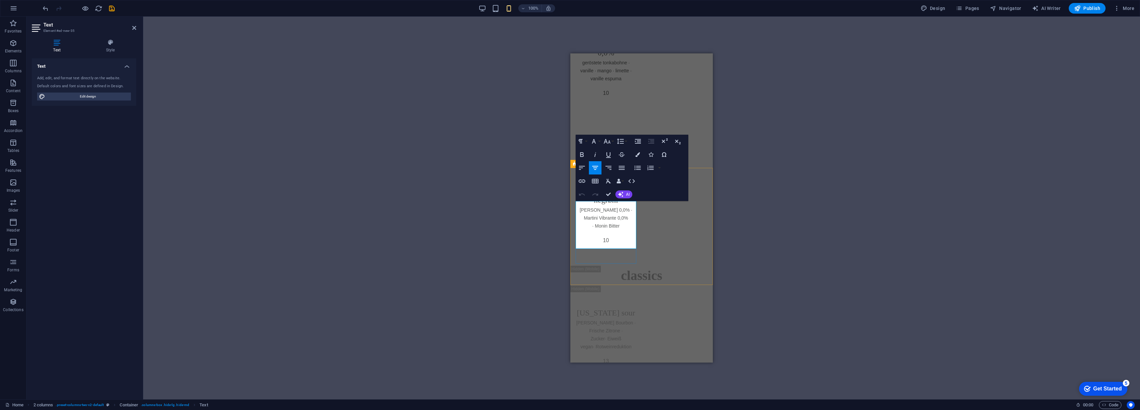
drag, startPoint x: 604, startPoint y: 237, endPoint x: 599, endPoint y: 223, distance: 14.6
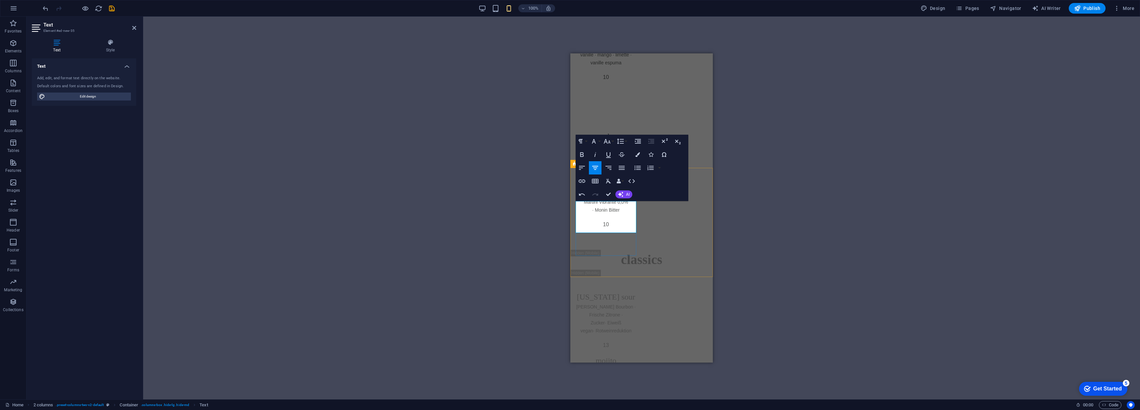
drag, startPoint x: 617, startPoint y: 228, endPoint x: 591, endPoint y: 222, distance: 26.9
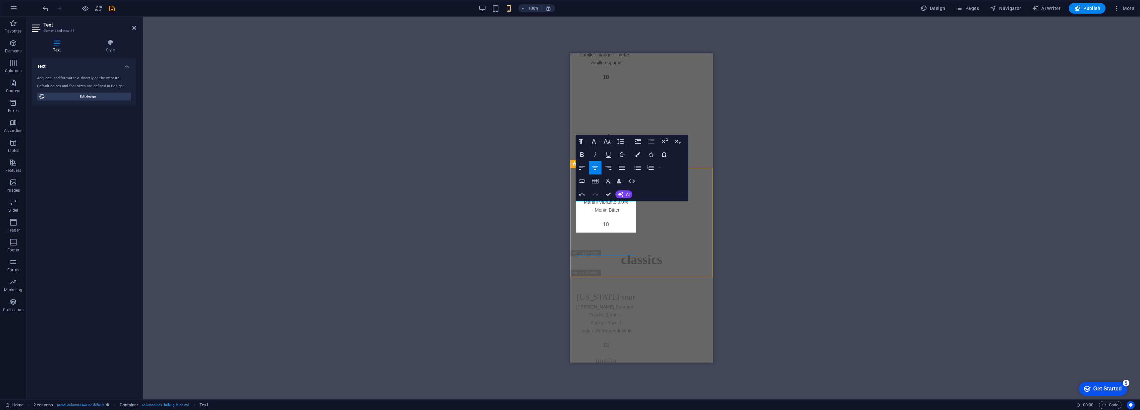
copy span "·"
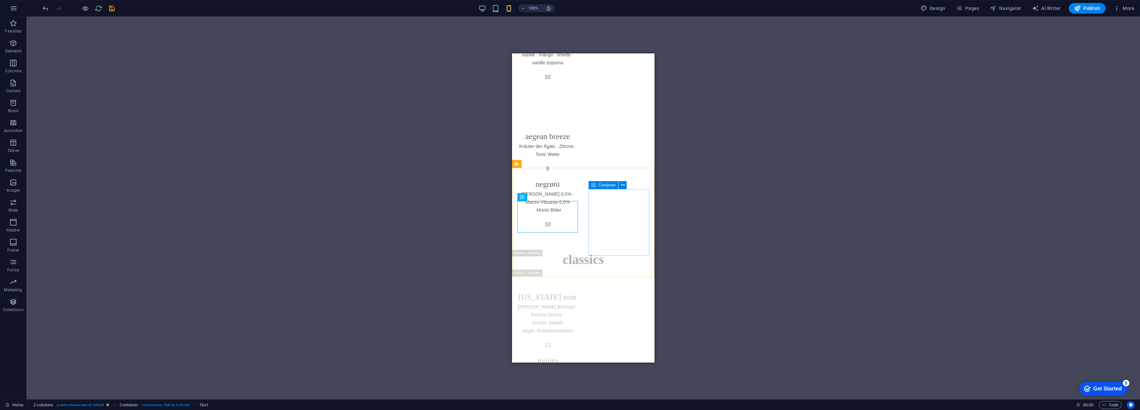
click at [593, 186] on icon at bounding box center [593, 185] width 5 height 8
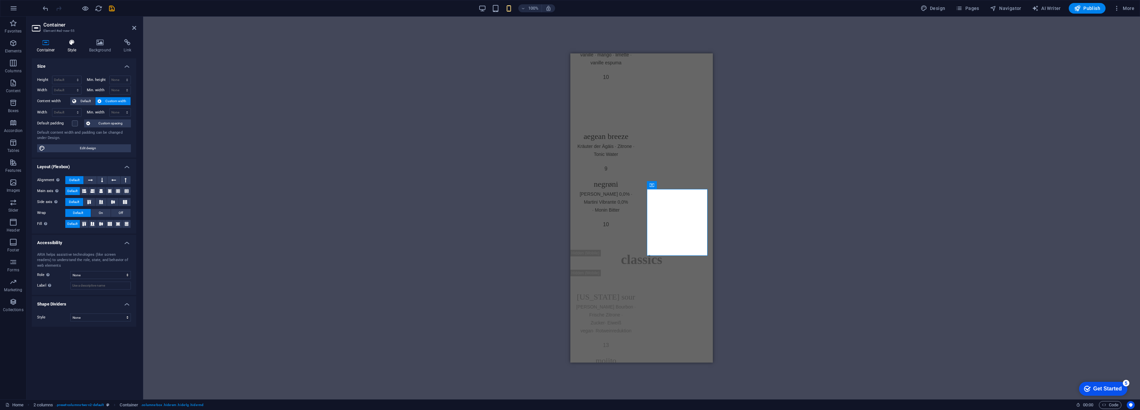
click at [76, 48] on h4 "Style" at bounding box center [74, 46] width 22 height 14
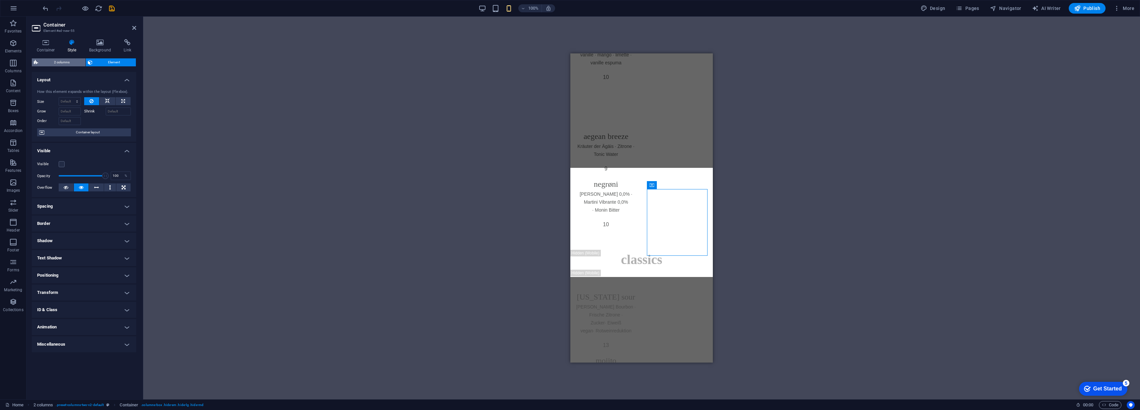
click at [71, 62] on span "2 columns" at bounding box center [61, 62] width 43 height 8
select select "rem"
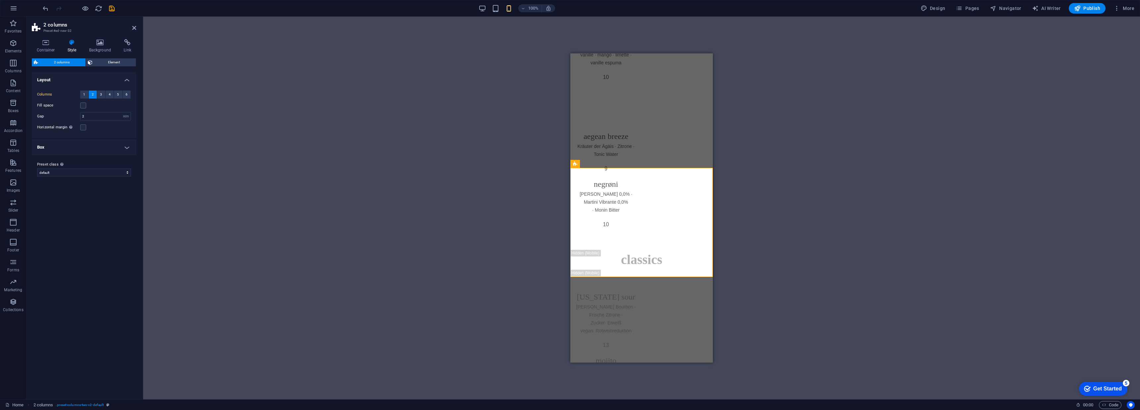
click at [97, 64] on span "Element" at bounding box center [114, 62] width 40 height 8
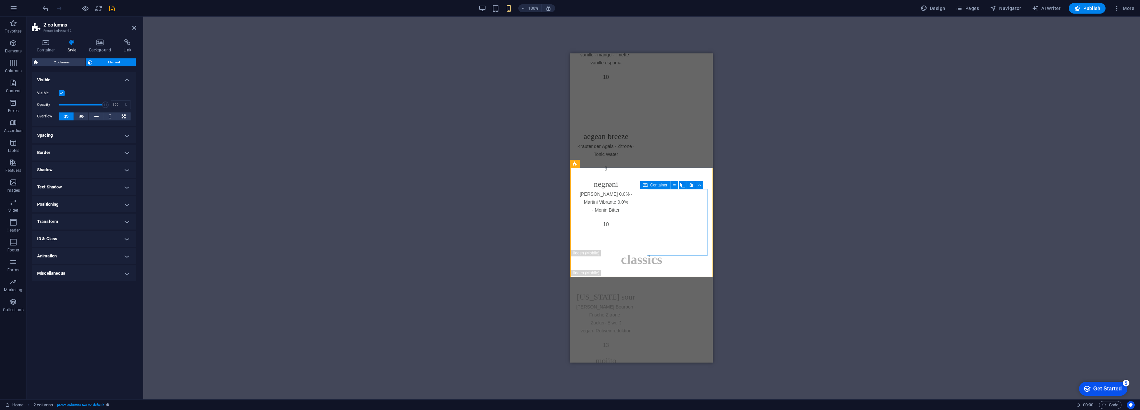
click at [652, 185] on span "Container" at bounding box center [658, 185] width 17 height 4
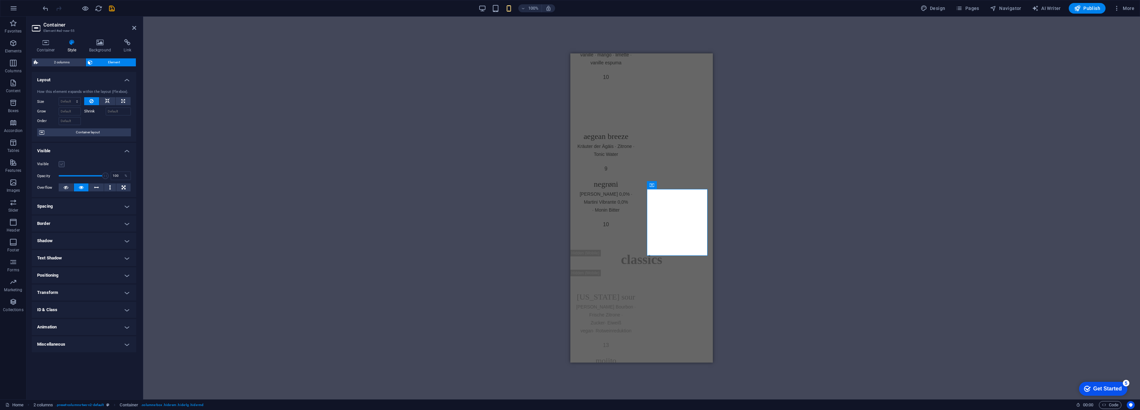
click at [62, 166] on label at bounding box center [62, 164] width 6 height 6
click at [0, 0] on input "Visible" at bounding box center [0, 0] width 0 height 0
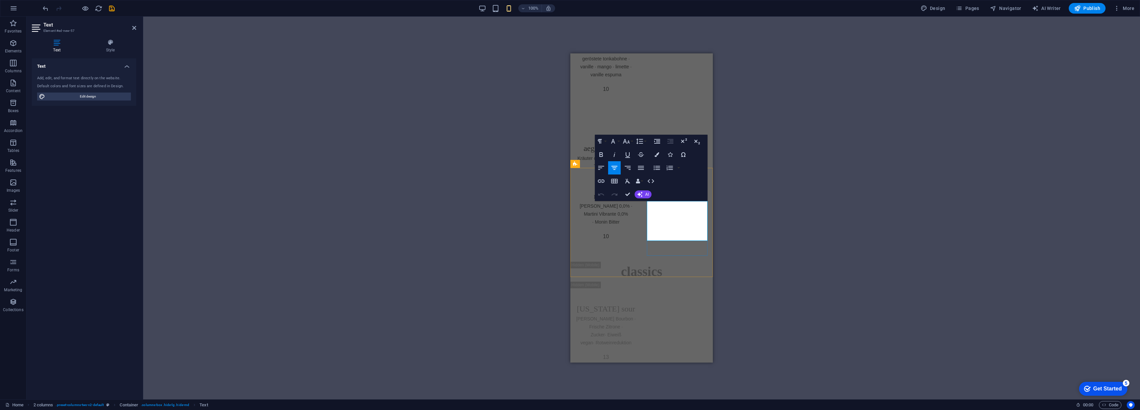
drag, startPoint x: 692, startPoint y: 204, endPoint x: 666, endPoint y: 211, distance: 27.1
drag, startPoint x: 650, startPoint y: 222, endPoint x: 679, endPoint y: 228, distance: 30.1
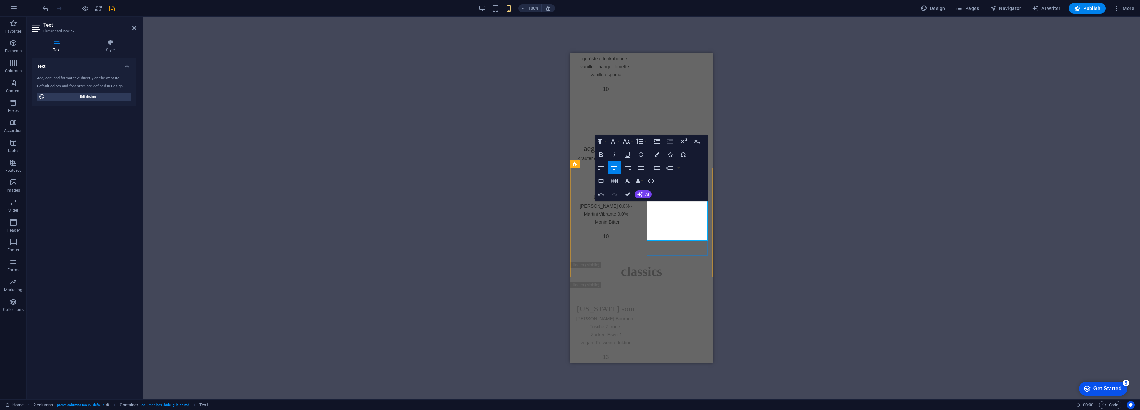
drag, startPoint x: 700, startPoint y: 238, endPoint x: 683, endPoint y: 231, distance: 18.3
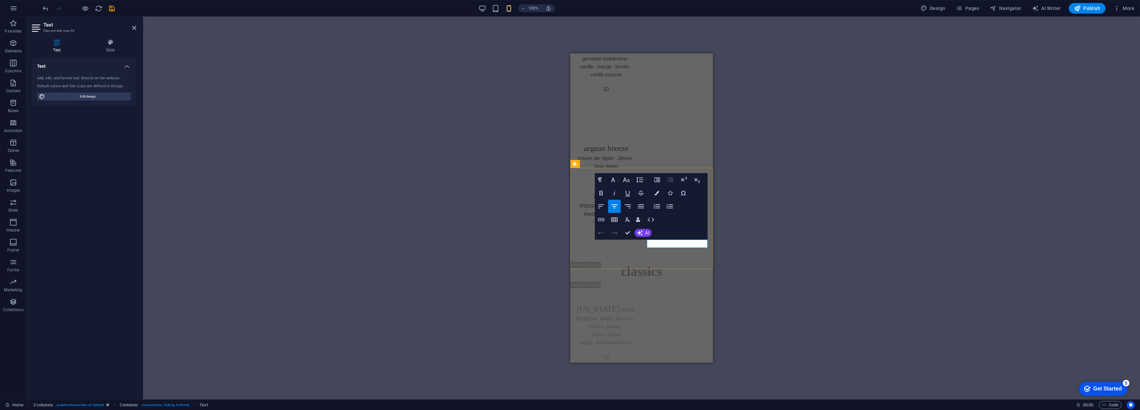
drag, startPoint x: 684, startPoint y: 244, endPoint x: 674, endPoint y: 244, distance: 10.3
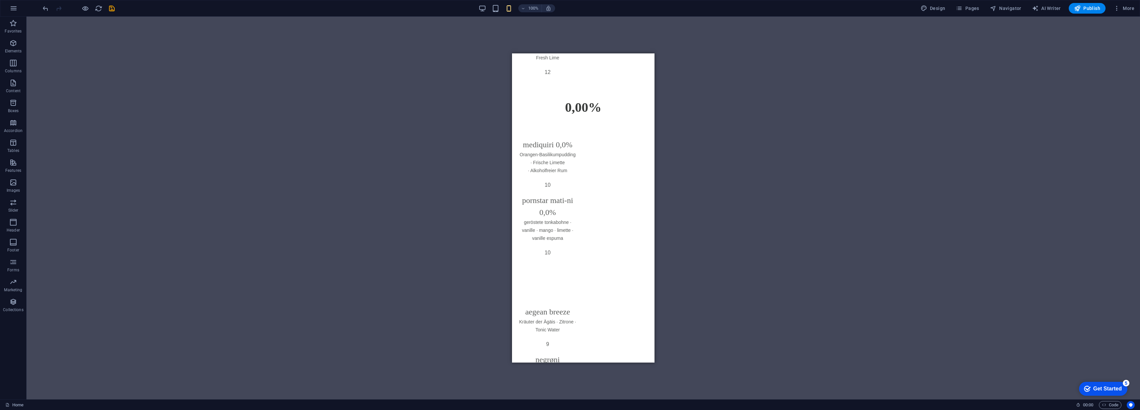
scroll to position [2357, 0]
click at [596, 123] on div "Container" at bounding box center [604, 123] width 30 height 8
click at [558, 124] on icon at bounding box center [558, 123] width 5 height 8
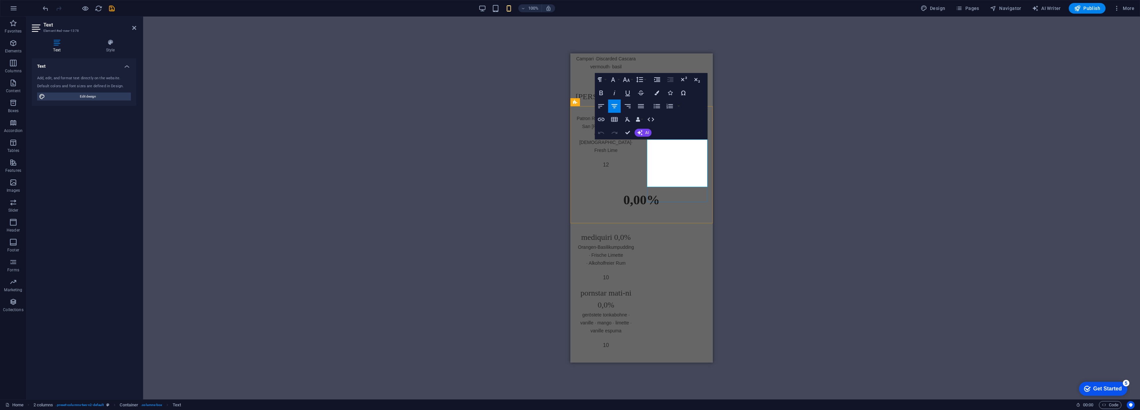
drag, startPoint x: 668, startPoint y: 159, endPoint x: 679, endPoint y: 152, distance: 12.6
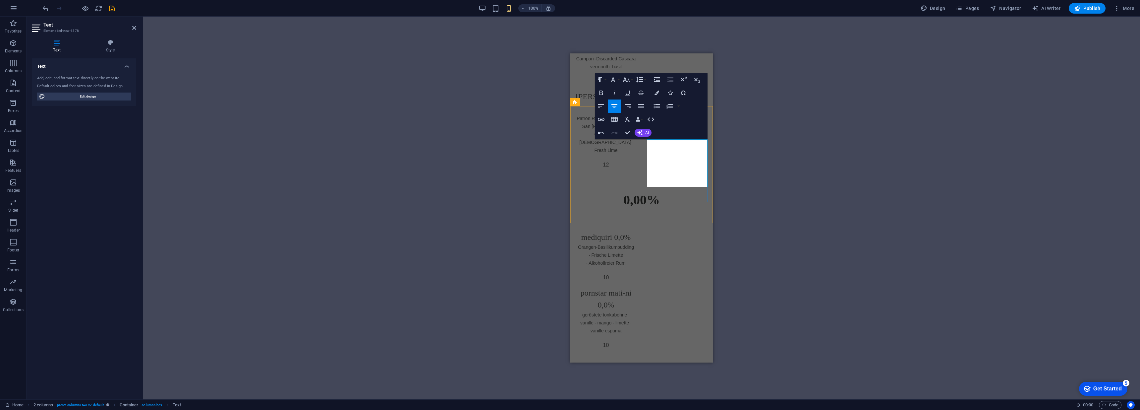
click at [658, 92] on icon "button" at bounding box center [657, 92] width 5 height 5
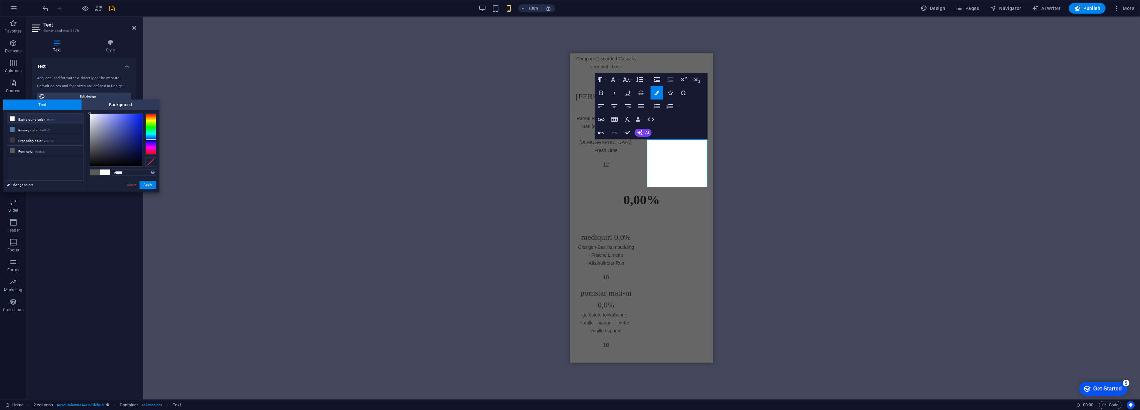
drag, startPoint x: 95, startPoint y: 118, endPoint x: 78, endPoint y: 108, distance: 19.9
click at [78, 108] on div "Text Background less Background color #ffffff Primary color #4e79a7 Secondary c…" at bounding box center [81, 145] width 156 height 93
type input "#000000"
click at [147, 187] on button "Apply" at bounding box center [148, 185] width 17 height 8
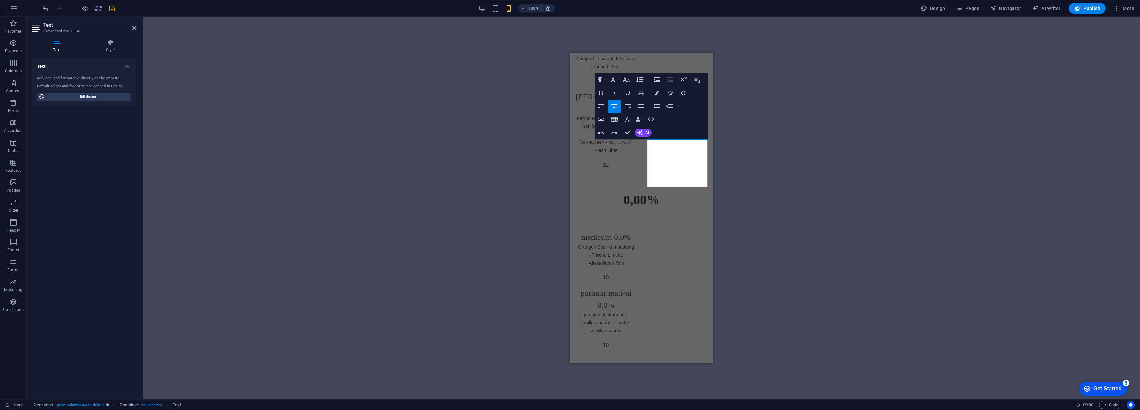
click at [673, 167] on div "H1 Image Spacer Text 2 columns Container H1 Text Container Text Container Space…" at bounding box center [641, 207] width 143 height 309
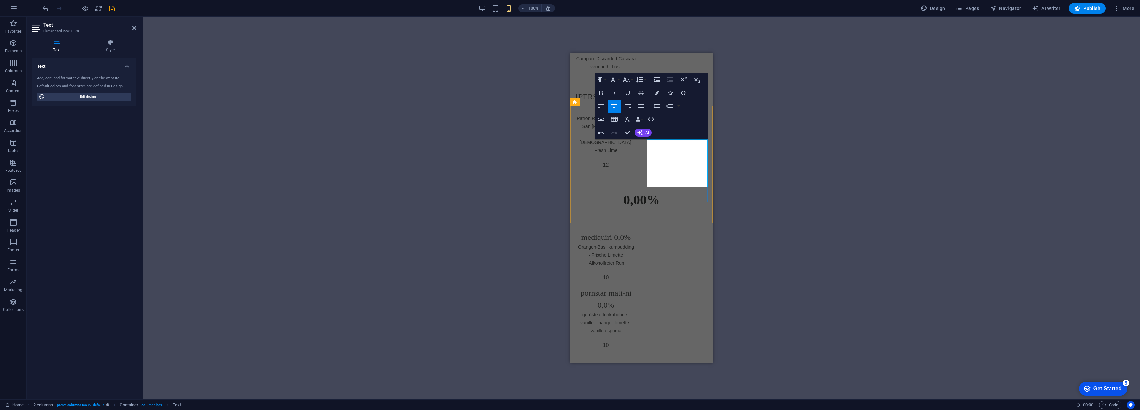
drag, startPoint x: 690, startPoint y: 159, endPoint x: 691, endPoint y: 162, distance: 3.5
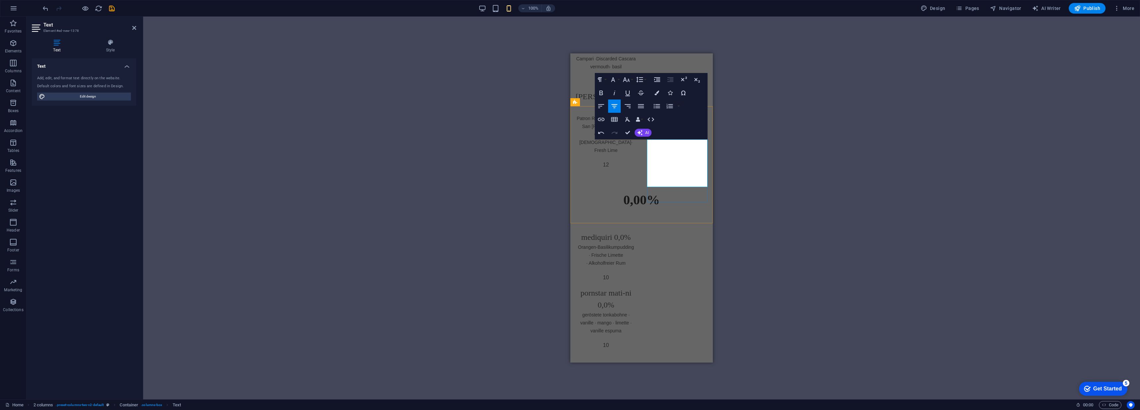
drag, startPoint x: 681, startPoint y: 174, endPoint x: 670, endPoint y: 170, distance: 12.3
drag, startPoint x: 702, startPoint y: 175, endPoint x: 691, endPoint y: 170, distance: 11.9
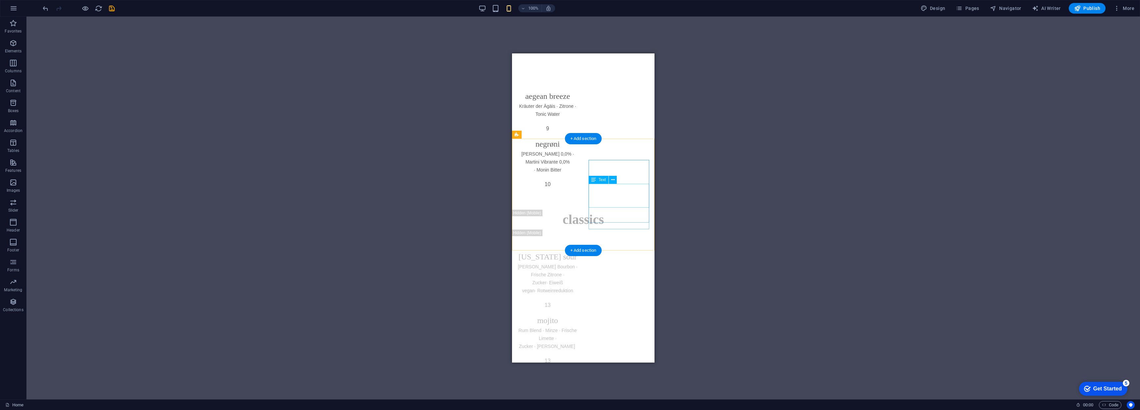
scroll to position [2625, 0]
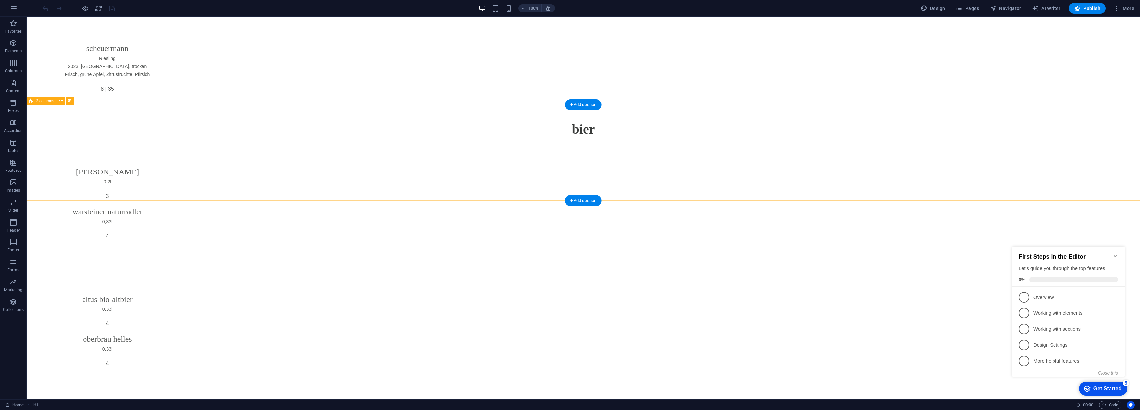
scroll to position [10307, 0]
click at [115, 11] on icon "save" at bounding box center [112, 9] width 8 height 8
